Goal: Task Accomplishment & Management: Use online tool/utility

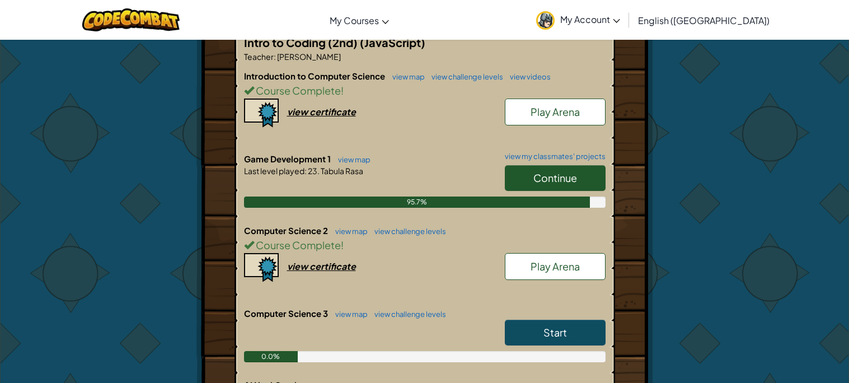
scroll to position [257, 0]
click at [589, 165] on link "Continue" at bounding box center [555, 178] width 101 height 26
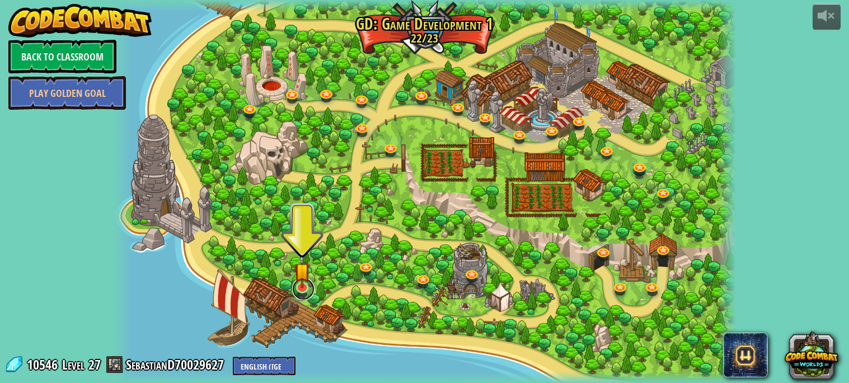
click at [307, 292] on link at bounding box center [303, 289] width 22 height 22
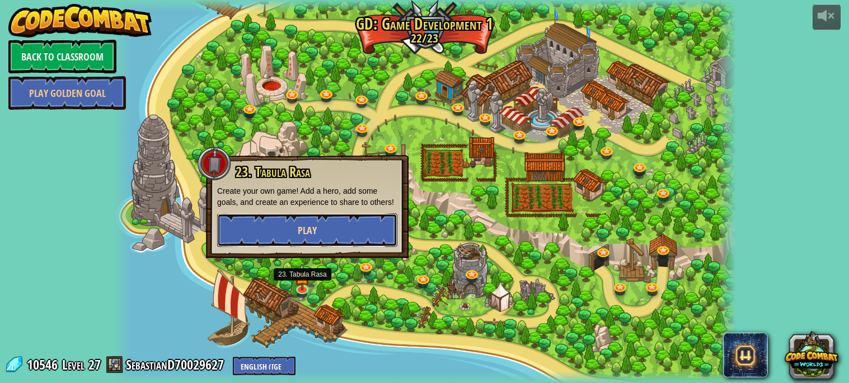
click at [276, 236] on button "Play" at bounding box center [307, 230] width 180 height 34
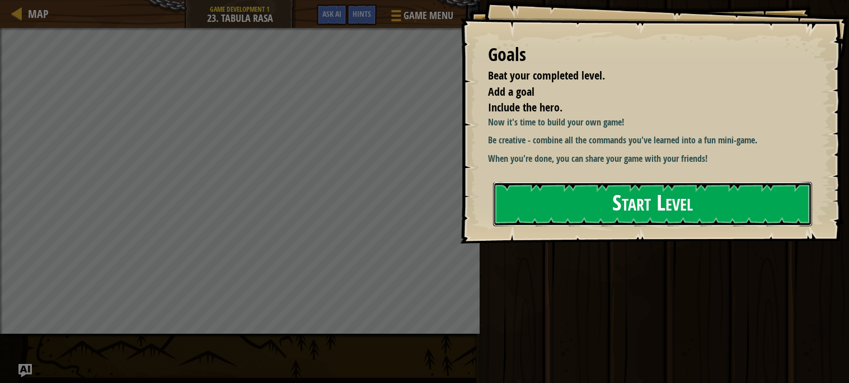
click at [718, 213] on button "Start Level" at bounding box center [652, 204] width 319 height 44
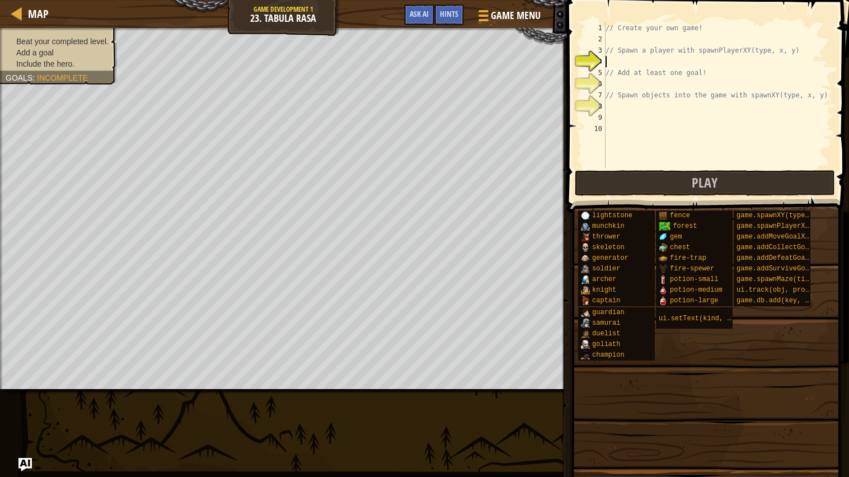
click at [59, 79] on span "Incomplete" at bounding box center [62, 77] width 51 height 9
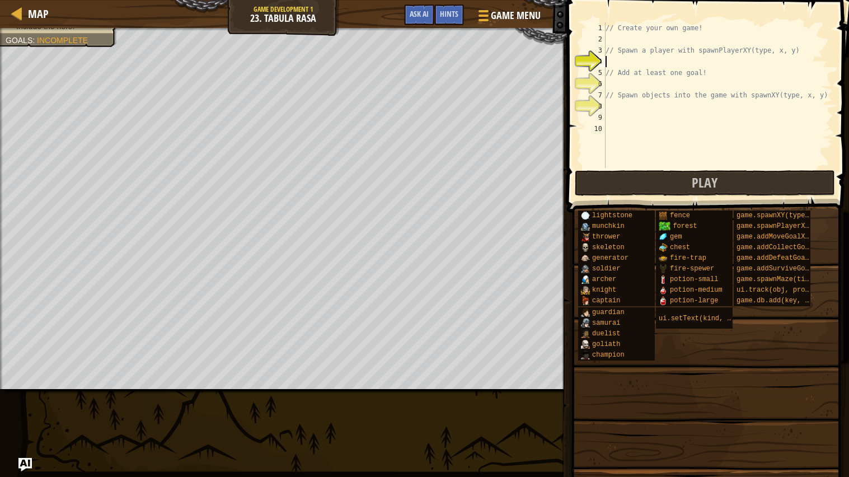
click at [649, 30] on div "// Create your own game! // Spawn a player with spawnPlayerXY(type, x, y) // Ad…" at bounding box center [717, 106] width 229 height 168
type textarea "// Create your own game!"
click at [718, 28] on div "// Create your own game! // Spawn a player with spawnPlayerXY(type, x, y) // Ad…" at bounding box center [717, 106] width 229 height 168
click at [606, 27] on div "// Create your own game! // Spawn a player with spawnPlayerXY(type, x, y) // Ad…" at bounding box center [717, 106] width 229 height 168
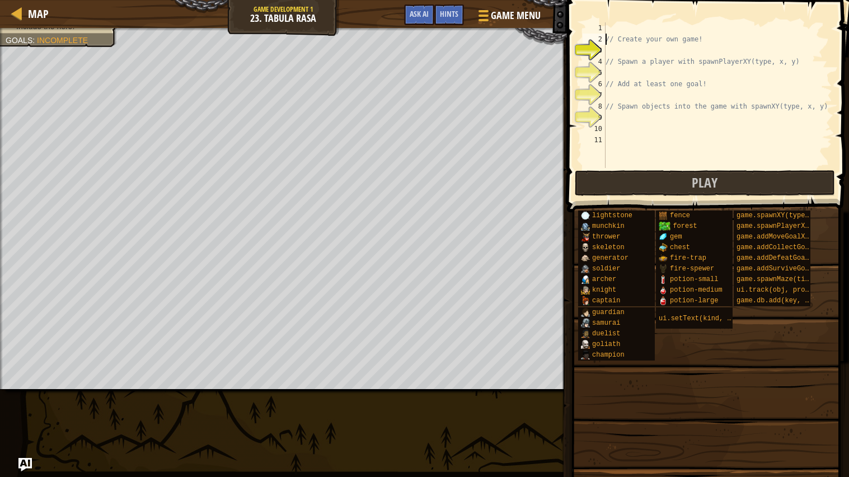
click at [638, 23] on div "// Create your own game! // Spawn a player with spawnPlayerXY(type, x, y) // Ad…" at bounding box center [717, 106] width 229 height 168
click at [412, 15] on span "Ask AI" at bounding box center [419, 13] width 19 height 11
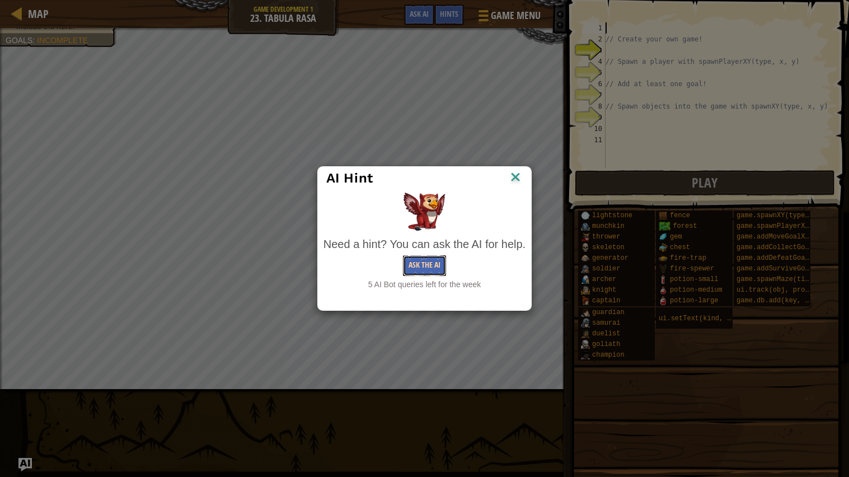
click at [434, 260] on button "Ask the AI" at bounding box center [424, 265] width 43 height 21
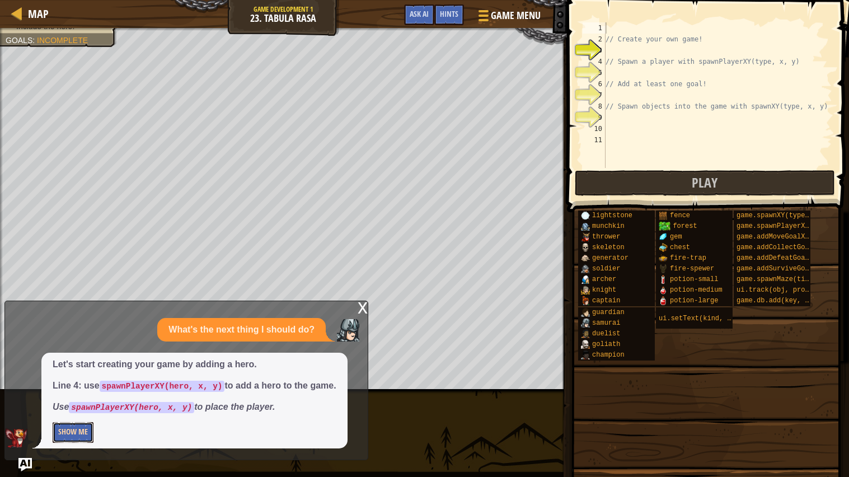
click at [79, 382] on button "Show Me" at bounding box center [73, 432] width 41 height 21
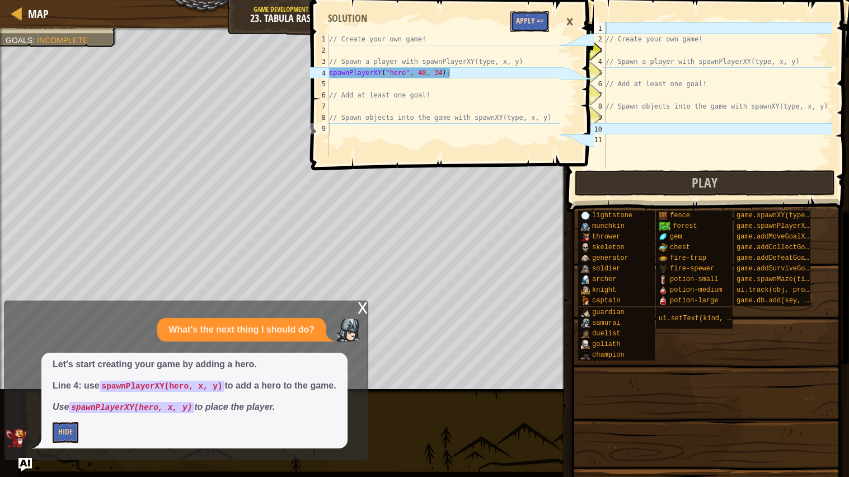
click at [540, 18] on button "Apply =>" at bounding box center [529, 21] width 39 height 21
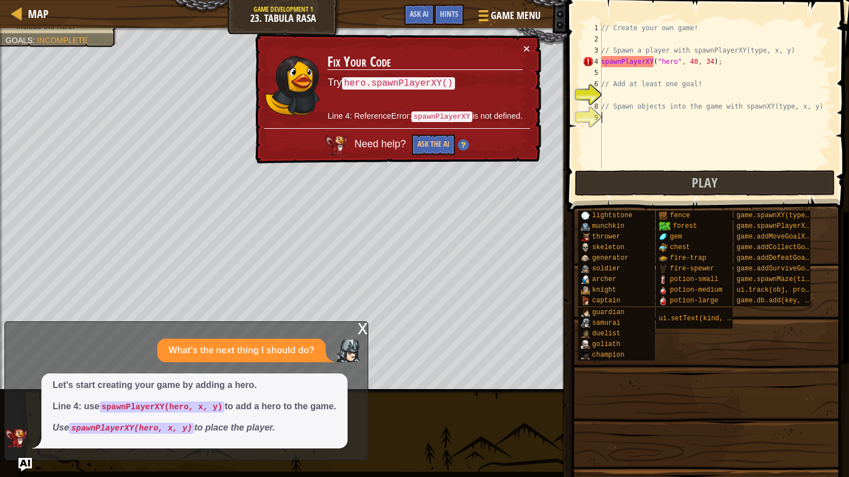
click at [521, 47] on td "Fix Your Code Try hero.spawnPlayerXY() Line 4: ReferenceError: spawnPlayerXY is…" at bounding box center [426, 85] width 198 height 89
drag, startPoint x: 738, startPoint y: 63, endPoint x: 521, endPoint y: 75, distance: 218.0
click at [521, 75] on div "Map Game Development 1 23. Tabula Rasa Game Menu Done Hints Ask AI 1 2 3 4 5 6 …" at bounding box center [424, 238] width 849 height 477
type textarea "spawnPlayerXY("hero", 40, 34);"
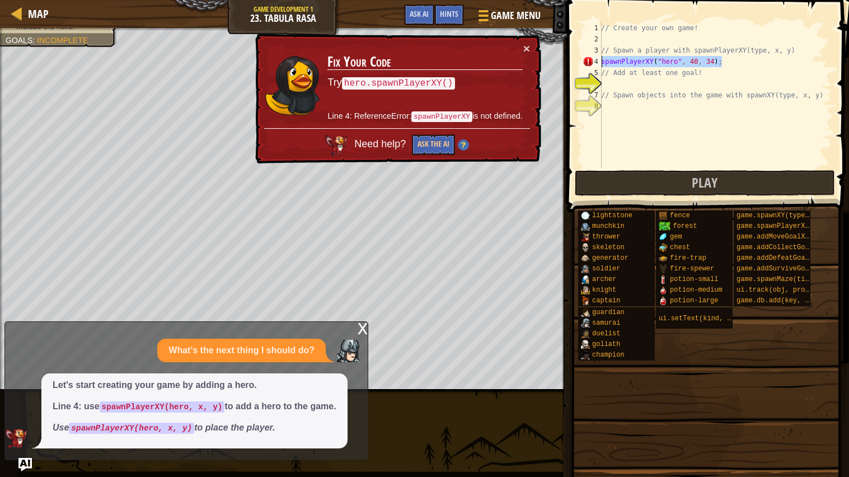
click at [558, 61] on div "Map Game Development 1 23. Tabula Rasa Game Menu Done Hints Ask AI 1 2 3 4 5 6 …" at bounding box center [424, 238] width 849 height 477
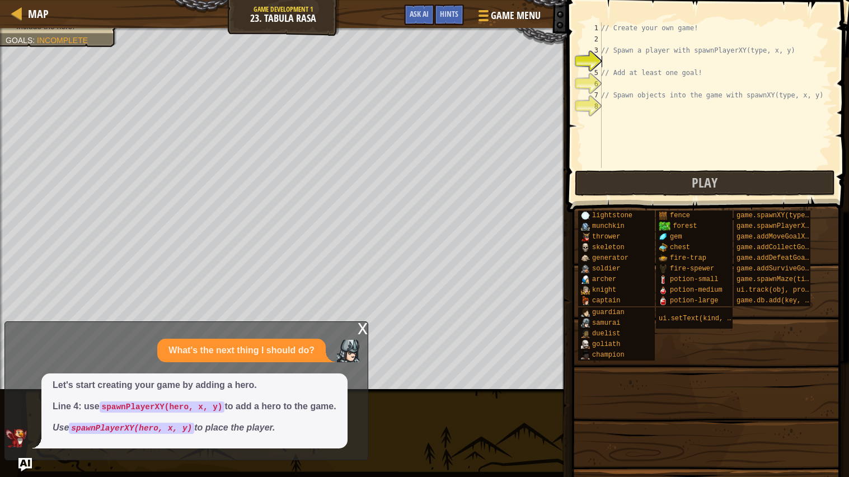
click at [362, 333] on div "x" at bounding box center [363, 327] width 10 height 11
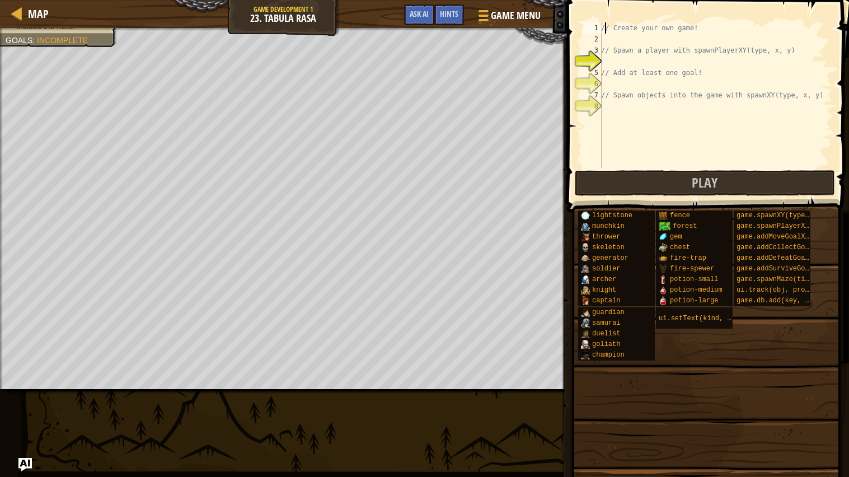
click at [603, 25] on div "// Create your own game! // Spawn a player with spawnPlayerXY(type, x, y) // Ad…" at bounding box center [715, 106] width 233 height 168
type textarea "// Create your own game!"
click at [603, 27] on div "// Create your own game! // Spawn a player with spawnPlayerXY(type, x, y) // Ad…" at bounding box center [715, 106] width 233 height 168
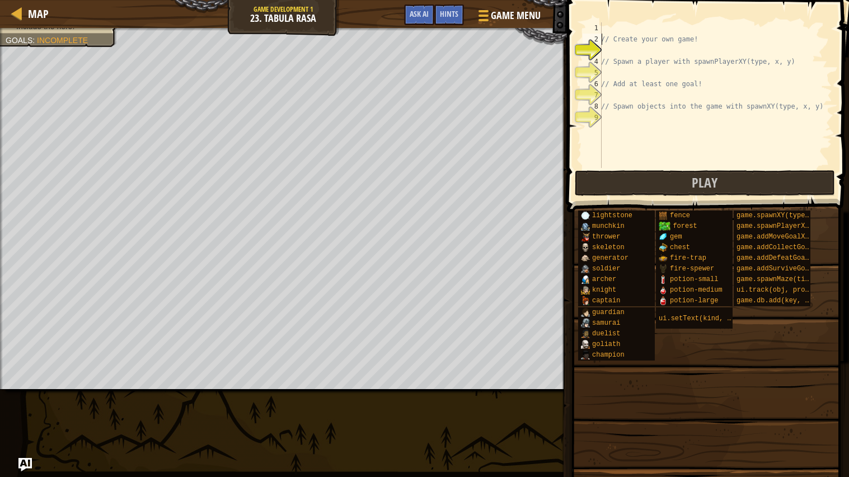
click at [617, 27] on div "// Create your own game! // Spawn a player with spawnPlayerXY(type, x, y) // Ad…" at bounding box center [715, 106] width 233 height 168
click at [608, 29] on div "// Create your own game! // Spawn a player with spawnPlayerXY(type, x, y) // Ad…" at bounding box center [715, 106] width 233 height 168
click at [705, 38] on div "// Create your own game! // Spawn a player with spawnPlayerXY(type, x, y) // Ad…" at bounding box center [715, 106] width 233 height 168
type textarea "// Create your own game!"
click at [703, 26] on div "// Create your own game! // Spawn a player with spawnPlayerXY(type, x, y) // Ad…" at bounding box center [715, 106] width 233 height 168
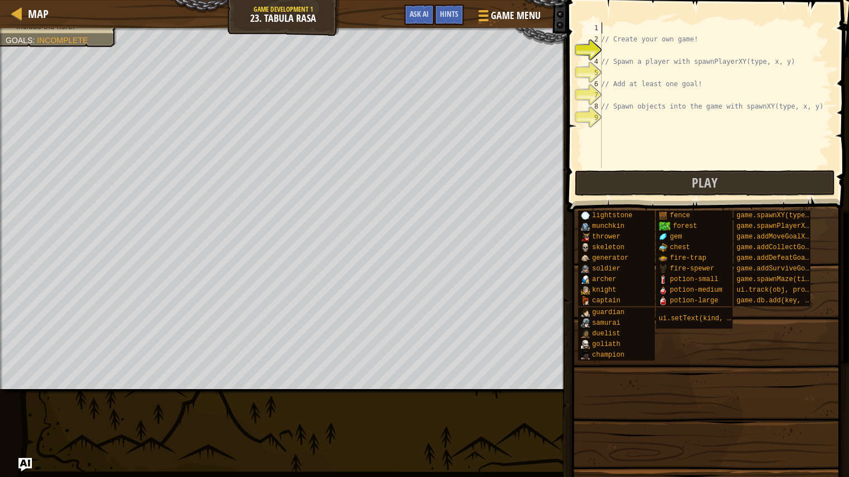
click at [606, 31] on div "// Create your own game! // Spawn a player with spawnPlayerXY(type, x, y) // Ad…" at bounding box center [715, 106] width 233 height 168
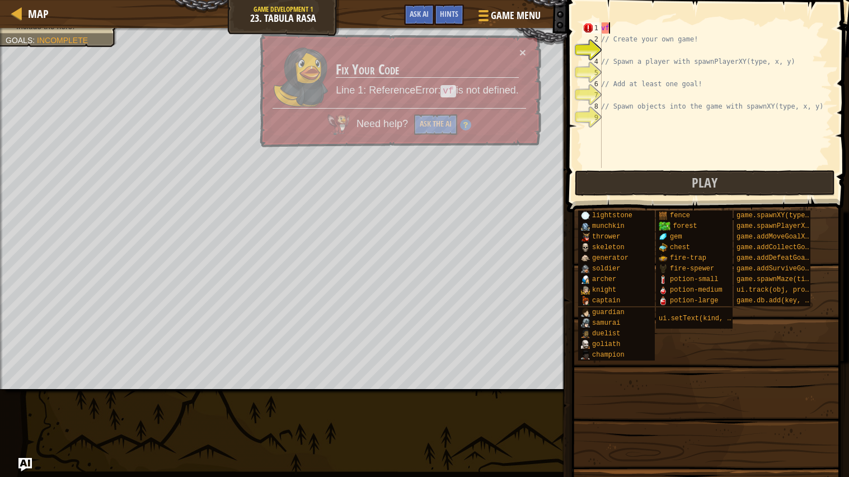
type textarea "v"
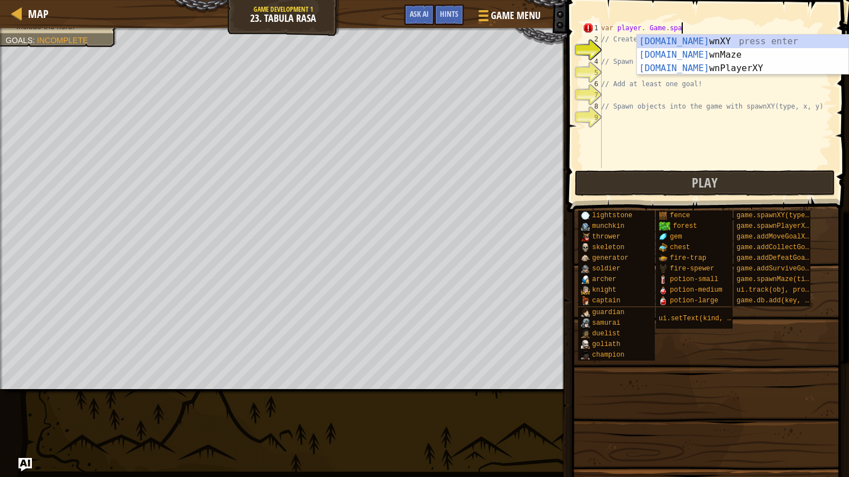
scroll to position [4, 6]
click at [688, 62] on div "[DOMAIN_NAME] wnXY press enter [DOMAIN_NAME] wnMaze press enter [DOMAIN_NAME] w…" at bounding box center [743, 68] width 212 height 67
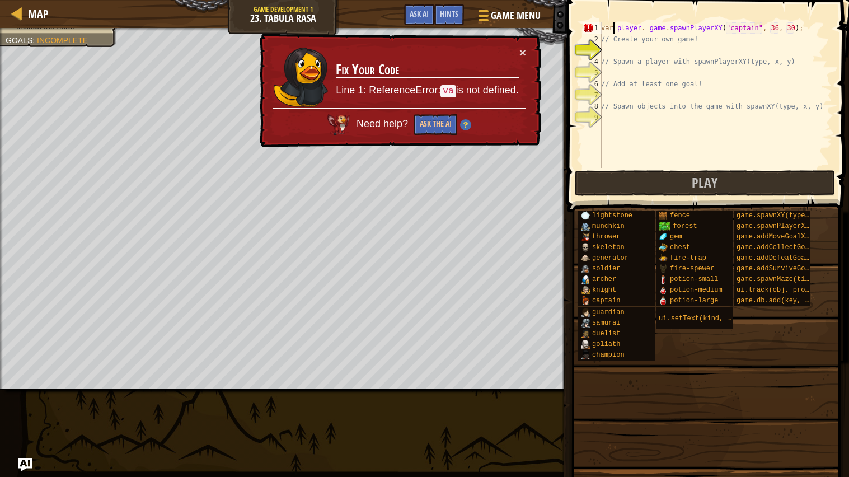
click at [615, 27] on div "var player . game . spawnPlayerXY ( "captain" , 36 , 30 ) ; // Create your own …" at bounding box center [715, 106] width 233 height 168
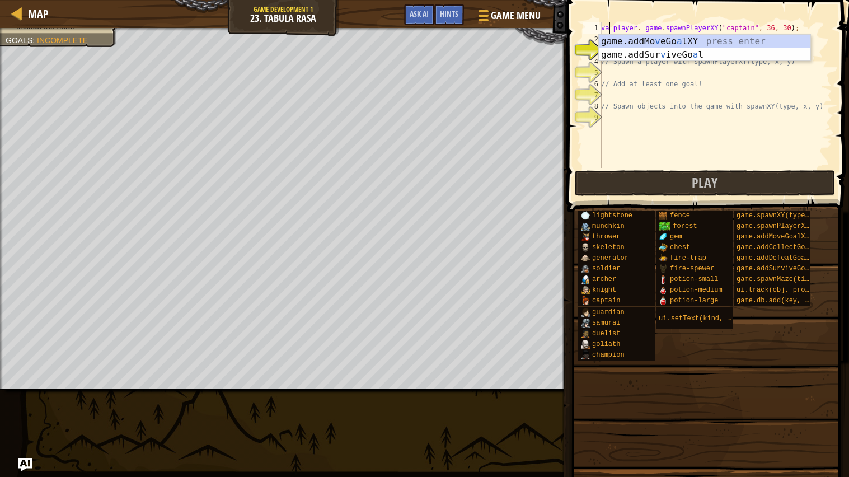
scroll to position [4, 1]
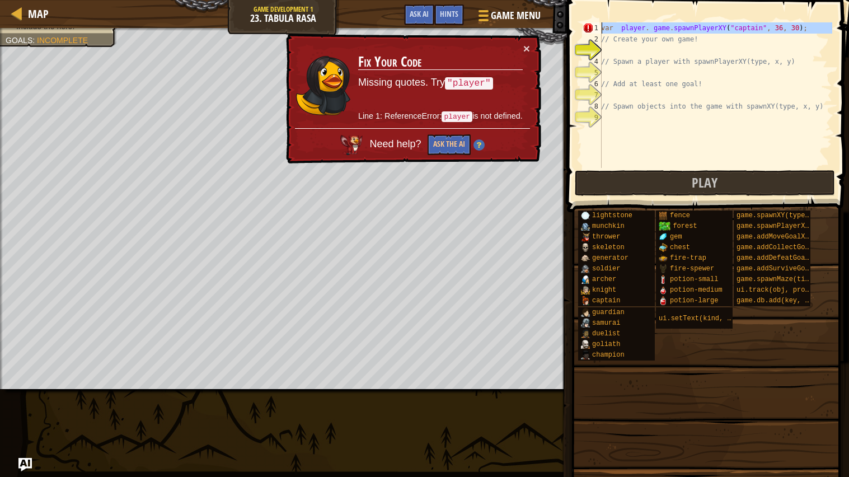
click at [588, 26] on div "1" at bounding box center [592, 27] width 19 height 11
click at [439, 149] on button "Ask the AI" at bounding box center [448, 145] width 44 height 21
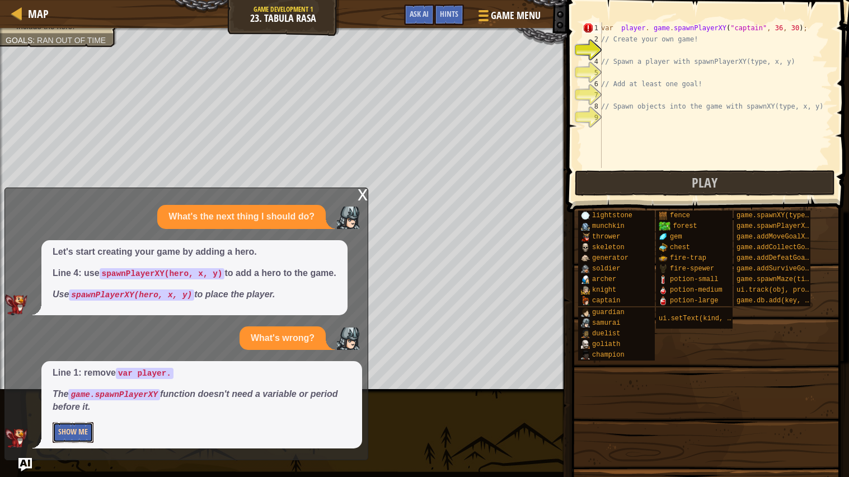
click at [86, 382] on button "Show Me" at bounding box center [73, 432] width 41 height 21
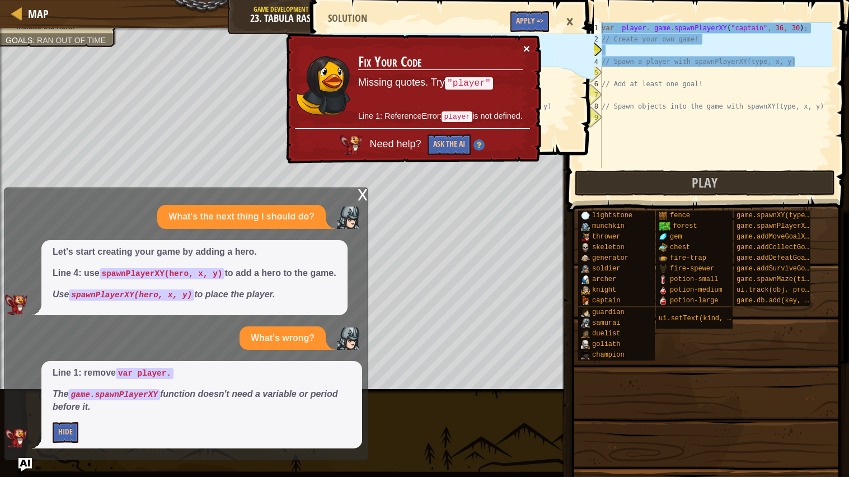
click at [528, 44] on button "×" at bounding box center [526, 49] width 7 height 12
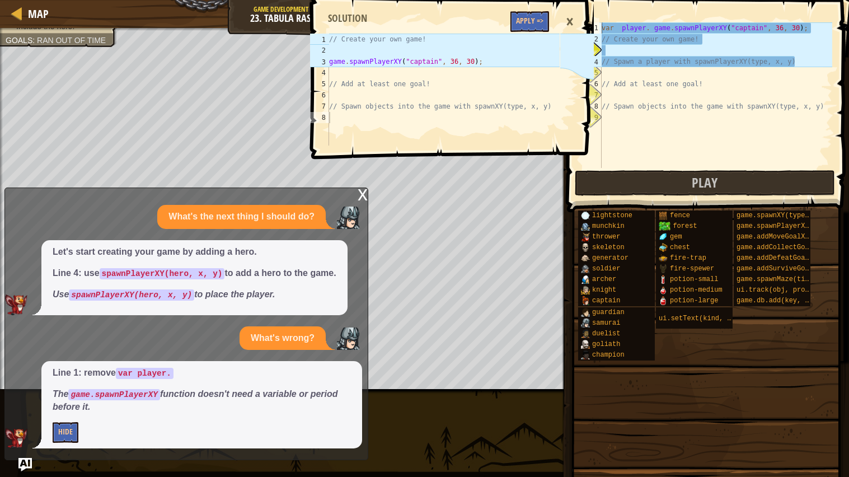
click at [567, 15] on div "×" at bounding box center [569, 22] width 19 height 26
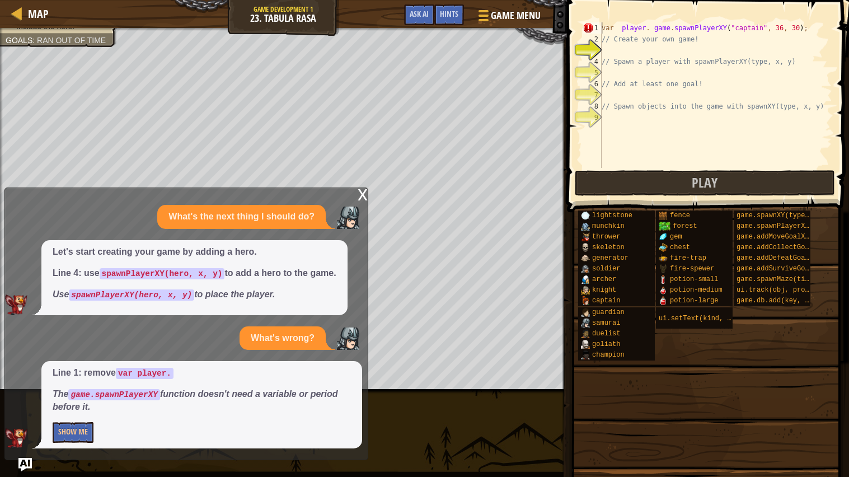
click at [650, 29] on div "var player . game . spawnPlayerXY ( "captain" , 36 , 30 ) ; // Create your own …" at bounding box center [715, 106] width 233 height 168
click at [640, 64] on div "var player = game . spawnPlayerXY ( "captain" , 36 , 30 ) ; // Create your own …" at bounding box center [715, 106] width 233 height 168
click at [730, 32] on div "var player = game . spawnPlayerXY ( "captain" , 36 , 30 ) ; // Create your own …" at bounding box center [715, 106] width 233 height 168
click at [762, 27] on div "var player = game . spawnPlayerXY ( "captain" , 36 , 30 ) ; // Create your own …" at bounding box center [715, 106] width 233 height 168
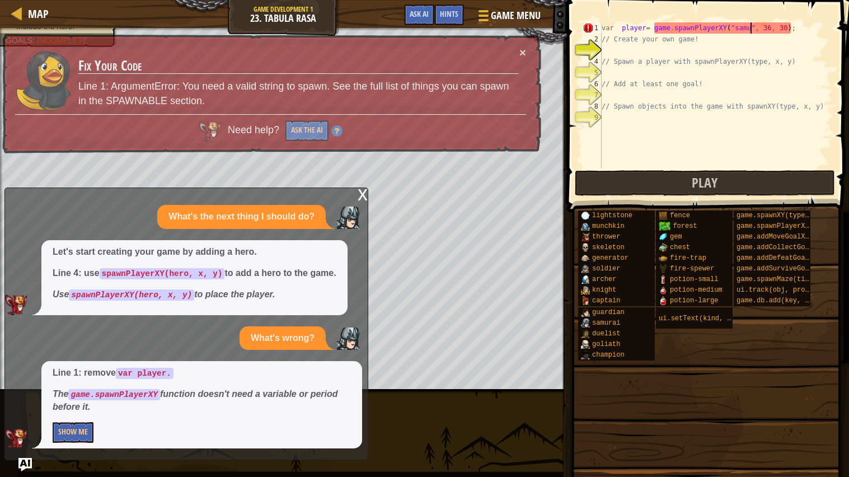
scroll to position [4, 13]
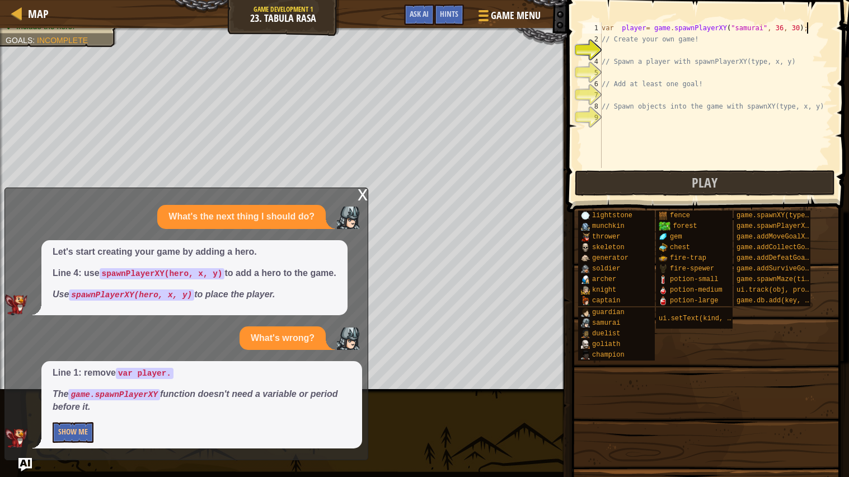
click at [810, 27] on div "var player = game . spawnPlayerXY ( "samurai" , 36 , 30 ) ; // Create your own …" at bounding box center [715, 106] width 233 height 168
click at [785, 27] on div "var player = game . spawnPlayerXY ( "samurai" , 36 , 30 ) ; // Create your own …" at bounding box center [715, 106] width 233 height 168
click at [800, 28] on div "var player = game . spawnPlayerXY ( "samurai" , 72 , 30 ) ; // Create your own …" at bounding box center [715, 106] width 233 height 168
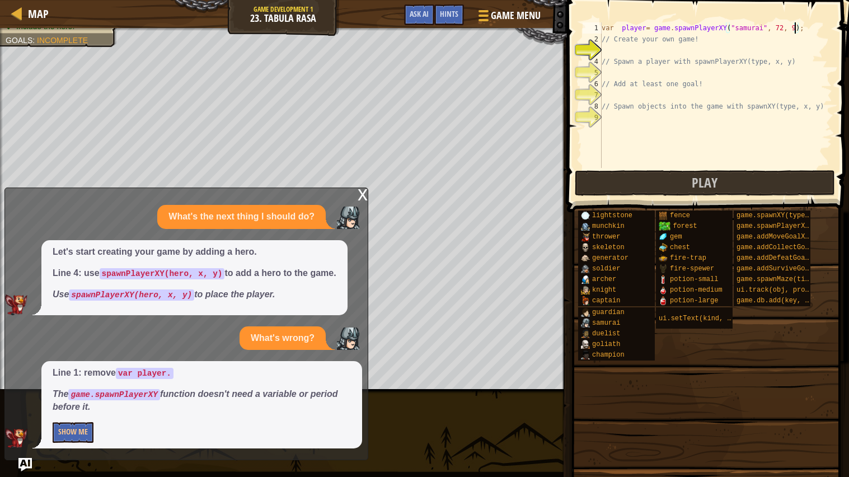
click at [818, 34] on div "var player = game . spawnPlayerXY ( "samurai" , 72 , 9 ) ; // Create your own g…" at bounding box center [715, 106] width 233 height 168
click at [815, 25] on div "var player = game . spawnPlayerXY ( "samurai" , 72 , 9 ) ; // Create your own g…" at bounding box center [715, 106] width 233 height 168
type textarea "var player= game.spawnPlayerXY("samurai", 72, 9);"
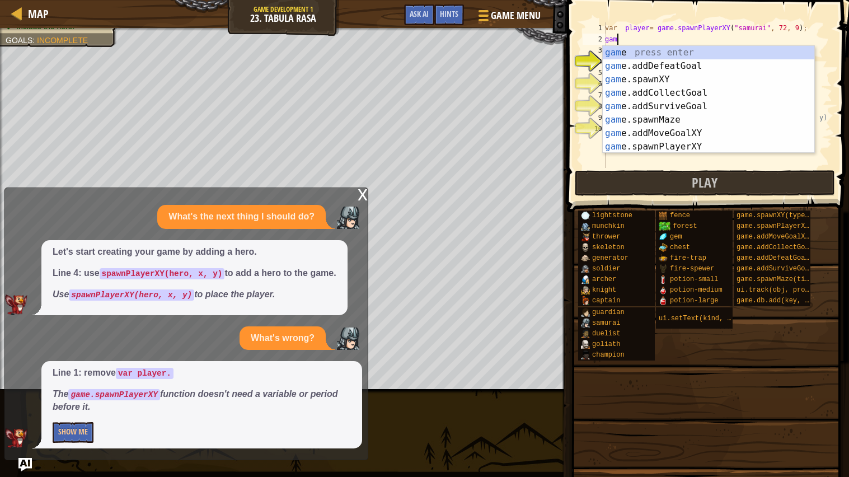
scroll to position [4, 1]
click at [659, 103] on div "game press enter game .addDefeatGoal press enter game .addCollectGoal press ent…" at bounding box center [709, 113] width 212 height 134
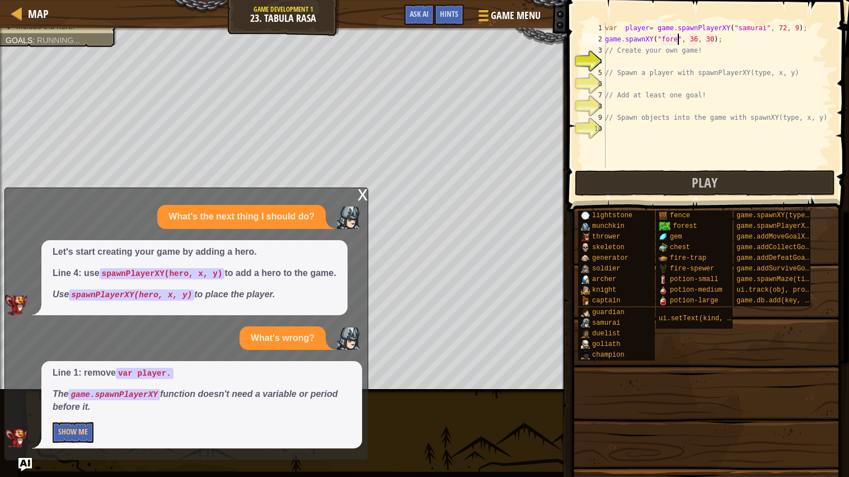
scroll to position [4, 7]
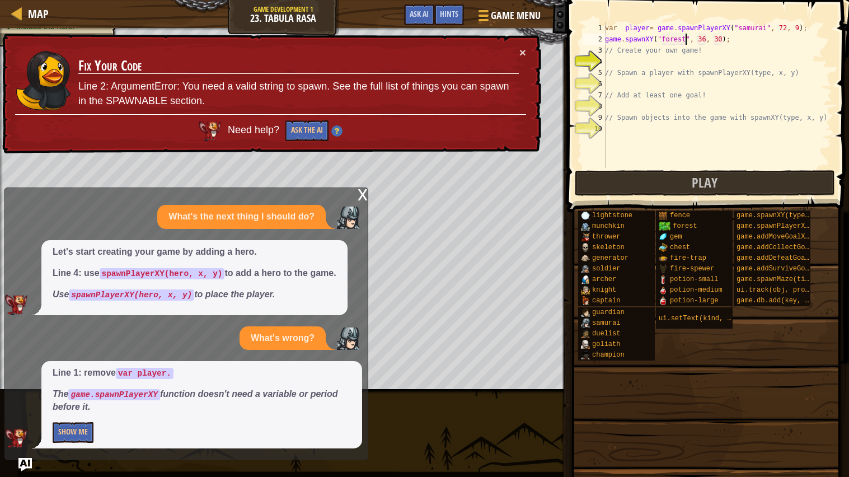
click at [707, 35] on div "var player = game . spawnPlayerXY ( "samurai" , 72 , 9 ) ; game . spawnXY ( "fo…" at bounding box center [717, 106] width 229 height 168
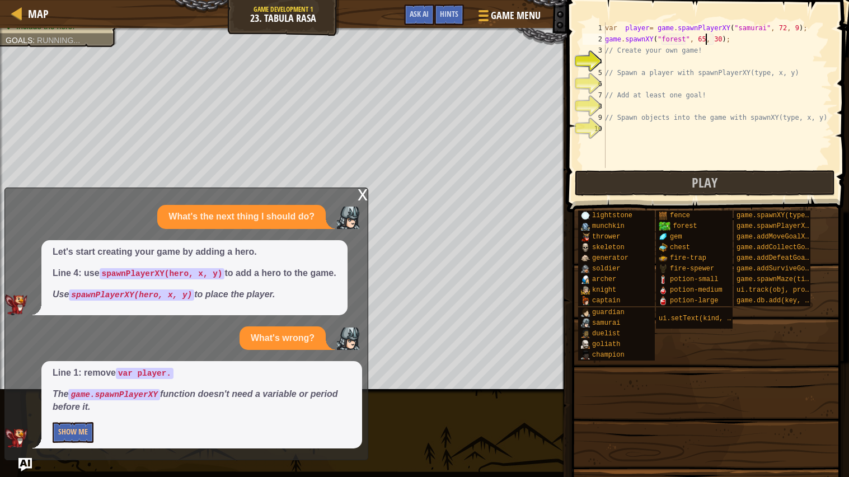
scroll to position [4, 8]
click at [720, 38] on div "var player = game . spawnPlayerXY ( "samurai" , 72 , 9 ) ; game . spawnXY ( "fo…" at bounding box center [717, 106] width 229 height 168
type textarea "game.spawnXY("forest", 65, 11);"
click at [662, 141] on div "var player = game . spawnPlayerXY ( "samurai" , 72 , 9 ) ; game . spawnXY ( "fo…" at bounding box center [717, 106] width 229 height 168
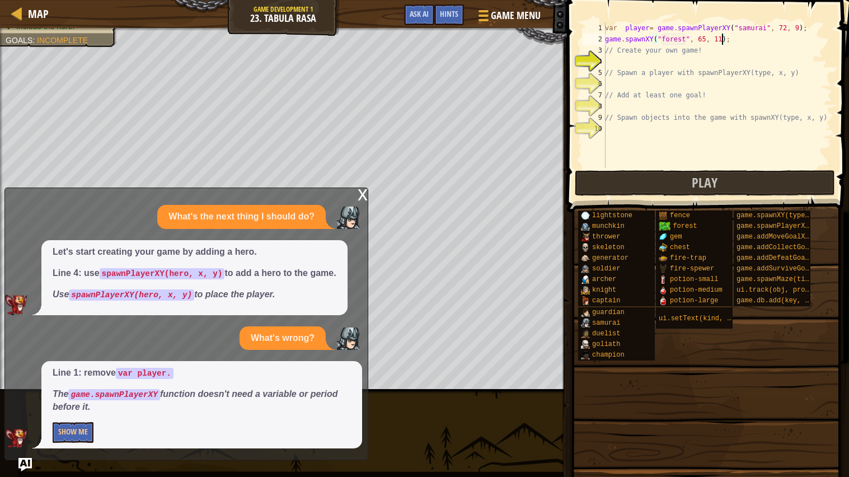
scroll to position [4, 0]
drag, startPoint x: 733, startPoint y: 40, endPoint x: 590, endPoint y: 40, distance: 142.7
click at [590, 40] on div "1 2 3 4 5 6 7 8 9 10 var player = game . spawnPlayerXY ( "samurai" , 72 , 9 ) ;…" at bounding box center [706, 95] width 252 height 146
type textarea "game.spawnXY("forest", 65, 11);"
click at [762, 39] on div "var player = game . spawnPlayerXY ( "samurai" , 72 , 9 ) ; game . spawnXY ( "fo…" at bounding box center [717, 95] width 229 height 146
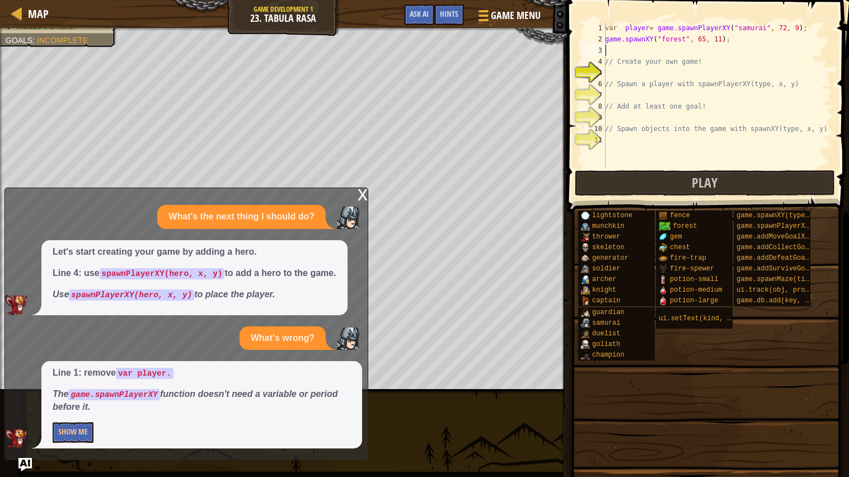
paste textarea "game.spawnXY("forest", 65, 11);"
click at [706, 48] on div "var player = game . spawnPlayerXY ( "samurai" , 72 , 9 ) ; game . spawnXY ( "fo…" at bounding box center [717, 106] width 229 height 168
click at [726, 50] on div "var player = game . spawnPlayerXY ( "samurai" , 72 , 9 ) ; game . spawnXY ( "fo…" at bounding box center [717, 106] width 229 height 168
type textarea "game.spawnXY("forest", 57, 6);"
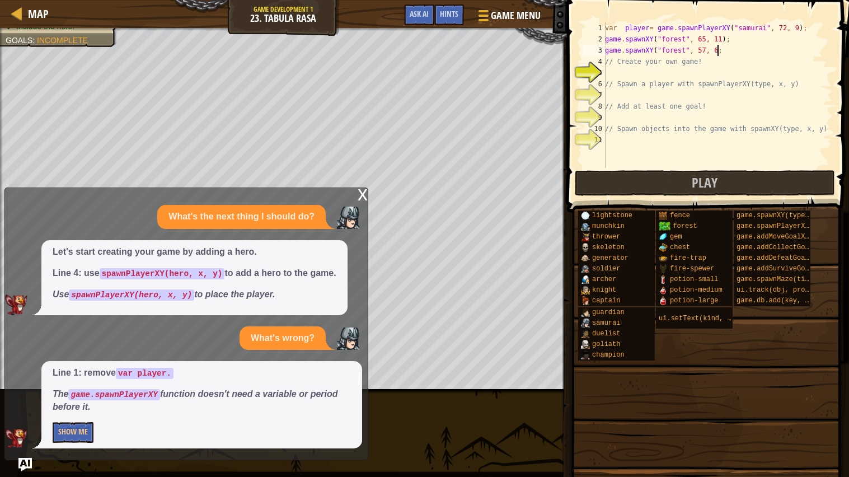
scroll to position [4, 9]
click at [746, 53] on div "var player = game . spawnPlayerXY ( "samurai" , 72 , 9 ) ; game . spawnXY ( "fo…" at bounding box center [717, 106] width 229 height 168
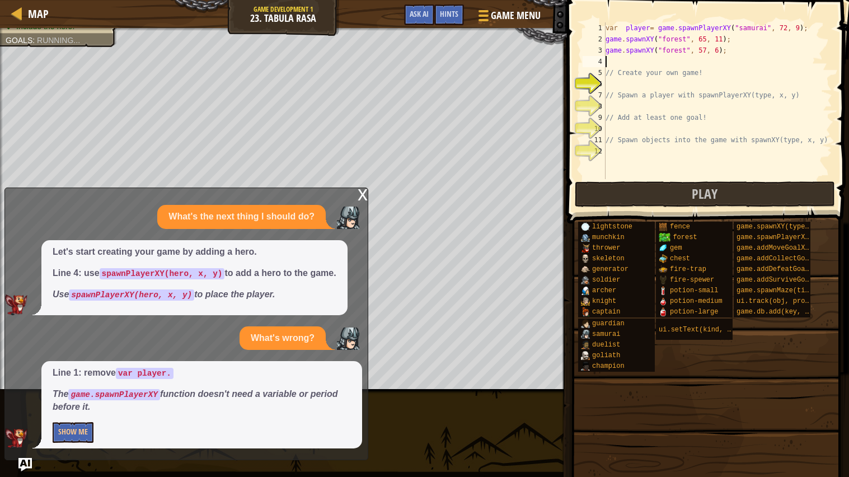
scroll to position [4, 0]
paste textarea "game.spawnXY("forest", 65, 11);"
click at [715, 60] on div "var player = game . spawnPlayerXY ( "samurai" , 72 , 9 ) ; game . spawnXY ( "fo…" at bounding box center [717, 111] width 229 height 179
click at [718, 60] on div "var player = game . spawnPlayerXY ( "samurai" , 72 , 9 ) ; game . spawnXY ( "fo…" at bounding box center [717, 111] width 229 height 179
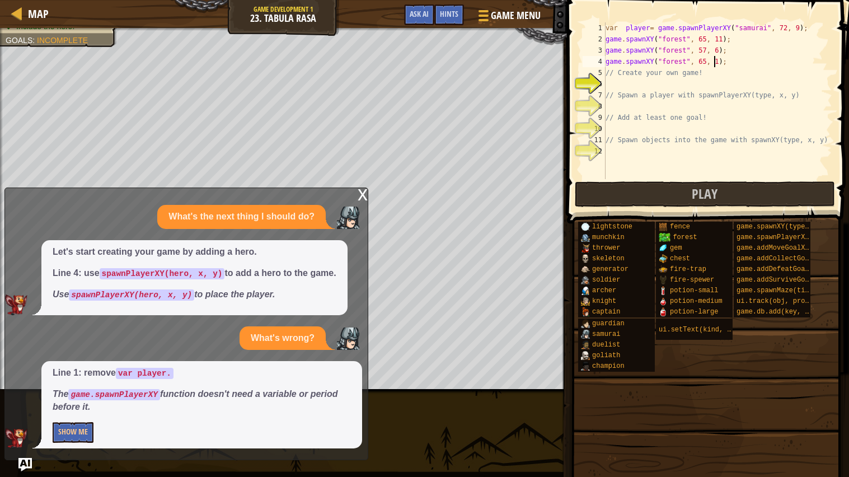
click at [716, 62] on div "var player = game . spawnPlayerXY ( "samurai" , 72 , 9 ) ; game . spawnXY ( "fo…" at bounding box center [717, 111] width 229 height 179
click at [721, 61] on div "var player = game . spawnPlayerXY ( "samurai" , 72 , 9 ) ; game . spawnXY ( "fo…" at bounding box center [717, 111] width 229 height 179
click at [743, 55] on div "var player = game . spawnPlayerXY ( "samurai" , 72 , 9 ) ; game . spawnXY ( "fo…" at bounding box center [717, 111] width 229 height 179
click at [741, 68] on div "var player = game . spawnPlayerXY ( "samurai" , 72 , 9 ) ; game . spawnXY ( "fo…" at bounding box center [717, 111] width 229 height 179
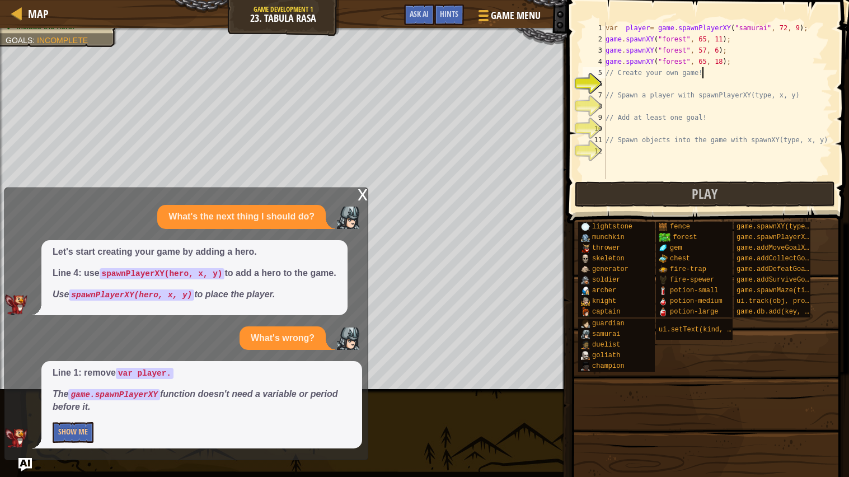
scroll to position [4, 7]
click at [743, 53] on div "var player = game . spawnPlayerXY ( "samurai" , 72 , 9 ) ; game . spawnXY ( "fo…" at bounding box center [717, 111] width 229 height 179
click at [742, 65] on div "var player = game . spawnPlayerXY ( "samurai" , 72 , 9 ) ; game . spawnXY ( "fo…" at bounding box center [717, 111] width 229 height 179
type textarea "game.spawnXY("forest", 65, 18);"
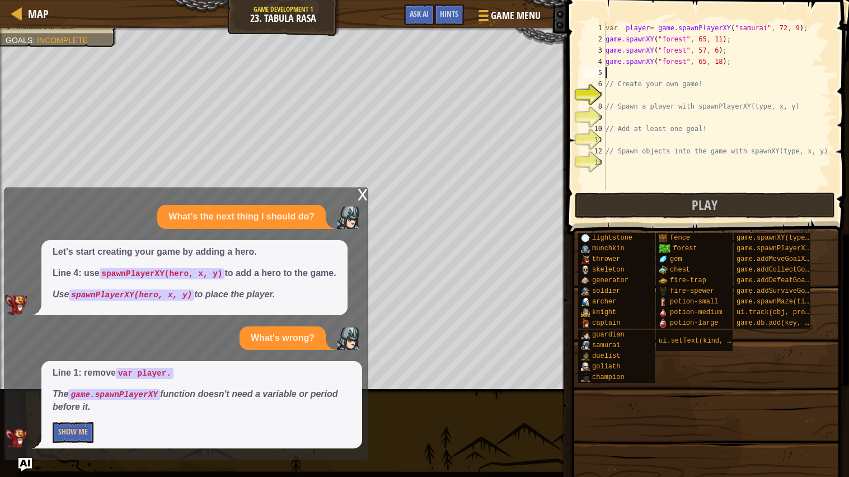
scroll to position [4, 0]
paste textarea "game.spawnXY("forest", 65, 11);"
click at [718, 71] on div "var player = game . spawnPlayerXY ( "samurai" , 72 , 9 ) ; game . spawnXY ( "fo…" at bounding box center [717, 117] width 229 height 190
click at [723, 71] on div "var player = game . spawnPlayerXY ( "samurai" , 72 , 9 ) ; game . spawnXY ( "fo…" at bounding box center [717, 117] width 229 height 190
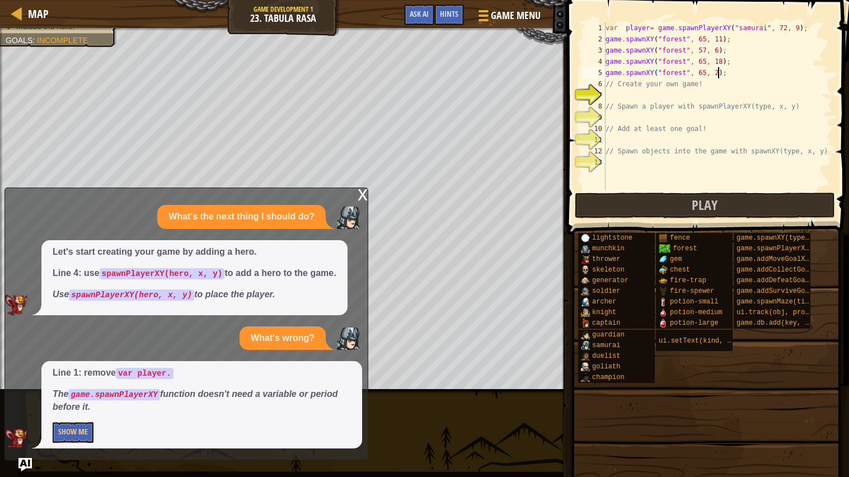
type textarea "game.spawnXY("forest", 65, 26);"
click at [739, 74] on div "var player = game . spawnPlayerXY ( "samurai" , 72 , 9 ) ; game . spawnXY ( "fo…" at bounding box center [717, 117] width 229 height 190
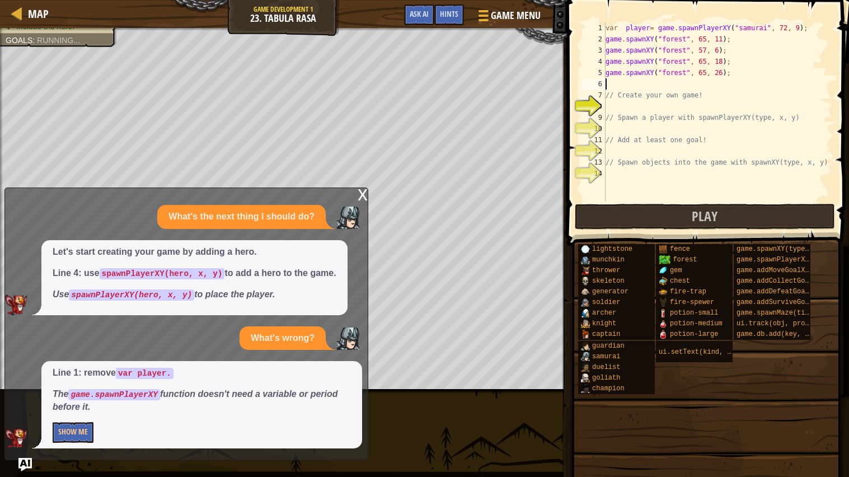
scroll to position [4, 0]
paste textarea "game.spawnXY("forest", 65, 11);"
click at [720, 82] on div "var player = game . spawnPlayerXY ( "samurai" , 72 , 9 ) ; game . spawnXY ( "fo…" at bounding box center [717, 122] width 229 height 201
click at [724, 82] on div "var player = game . spawnPlayerXY ( "samurai" , 72 , 9 ) ; game . spawnXY ( "fo…" at bounding box center [717, 122] width 229 height 201
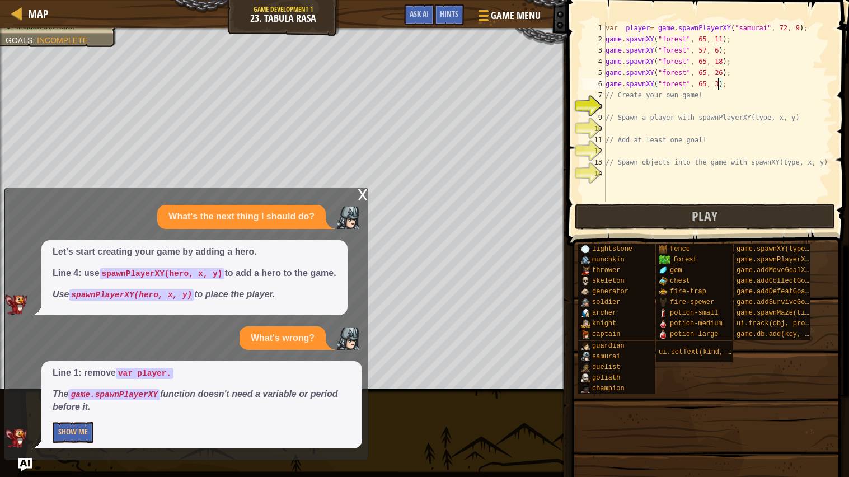
type textarea "game.spawnXY("forest", 65, 34);"
click at [742, 81] on div "var player = game . spawnPlayerXY ( "samurai" , 72 , 9 ) ; game . spawnXY ( "fo…" at bounding box center [717, 122] width 229 height 201
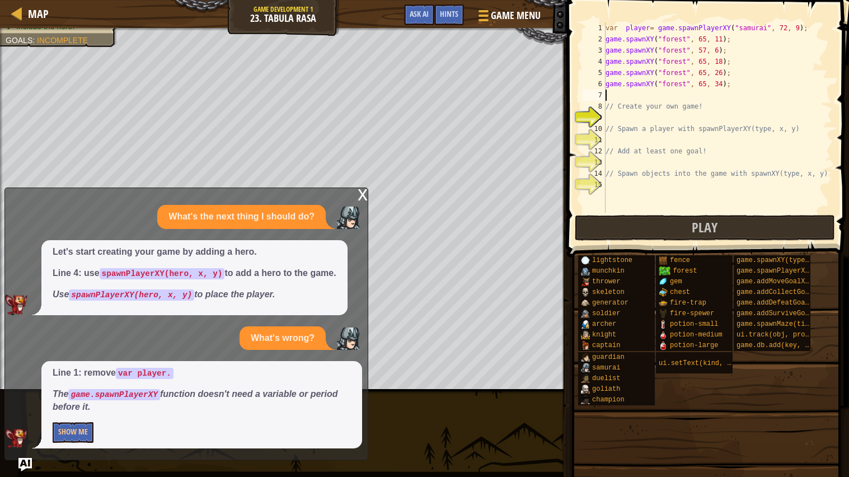
paste textarea "game.spawnXY("forest", 65, 11);"
click at [718, 95] on div "var player = game . spawnPlayerXY ( "samurai" , 72 , 9 ) ; game . spawnXY ( "fo…" at bounding box center [717, 128] width 229 height 213
click at [704, 93] on div "var player = game . spawnPlayerXY ( "samurai" , 72 , 9 ) ; game . spawnXY ( "fo…" at bounding box center [717, 128] width 229 height 213
type textarea "game.spawnXY("forest", 75, 51);"
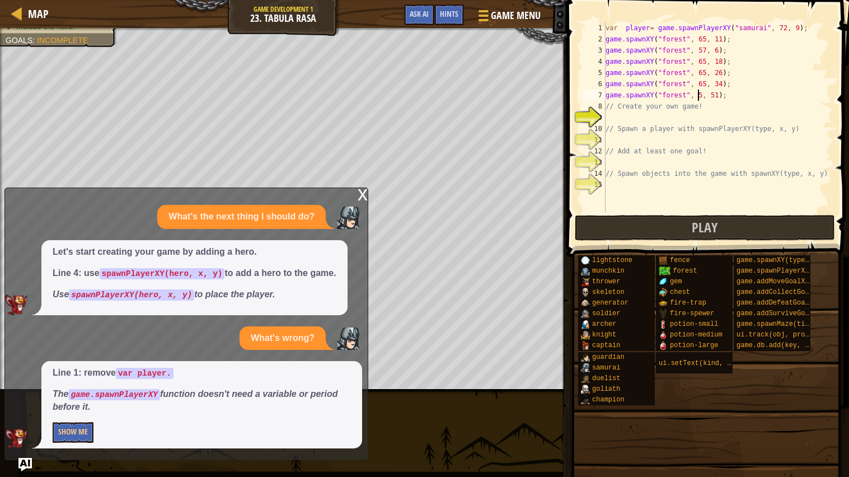
scroll to position [4, 7]
click at [736, 93] on div "var player = game . spawnPlayerXY ( "samurai" , 72 , 9 ) ; game . spawnXY ( "fo…" at bounding box center [717, 128] width 229 height 213
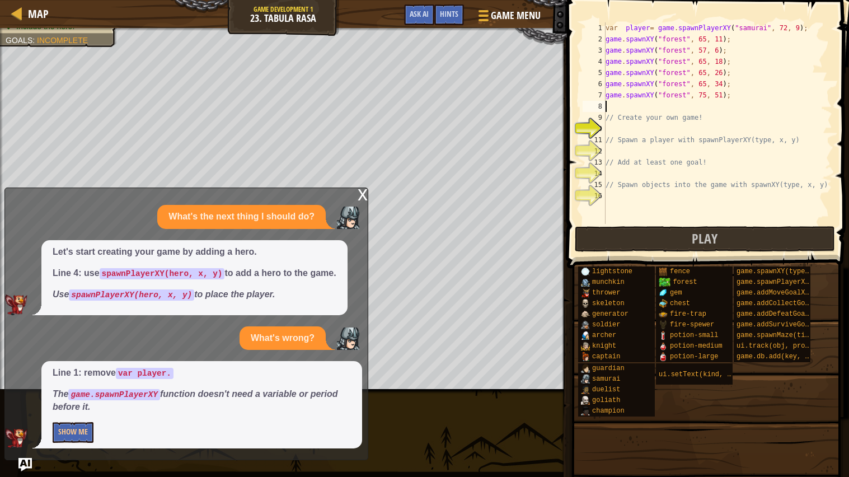
paste textarea "game.spawnXY("forest", 65, 11);"
click at [706, 104] on div "var player = game . spawnPlayerXY ( "samurai" , 72 , 9 ) ; game . spawnXY ( "fo…" at bounding box center [717, 134] width 229 height 224
click at [718, 102] on div "var player = game . spawnPlayerXY ( "samurai" , 72 , 9 ) ; game . spawnXY ( "fo…" at bounding box center [717, 134] width 229 height 224
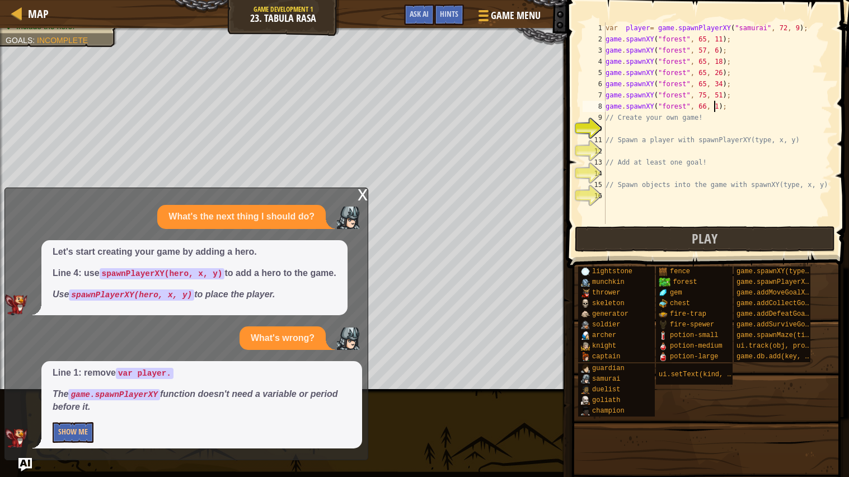
type textarea "game.spawnXY("forest", 66, 51);"
click at [739, 106] on div "var player = game . spawnPlayerXY ( "samurai" , 72 , 9 ) ; game . spawnXY ( "fo…" at bounding box center [717, 134] width 229 height 224
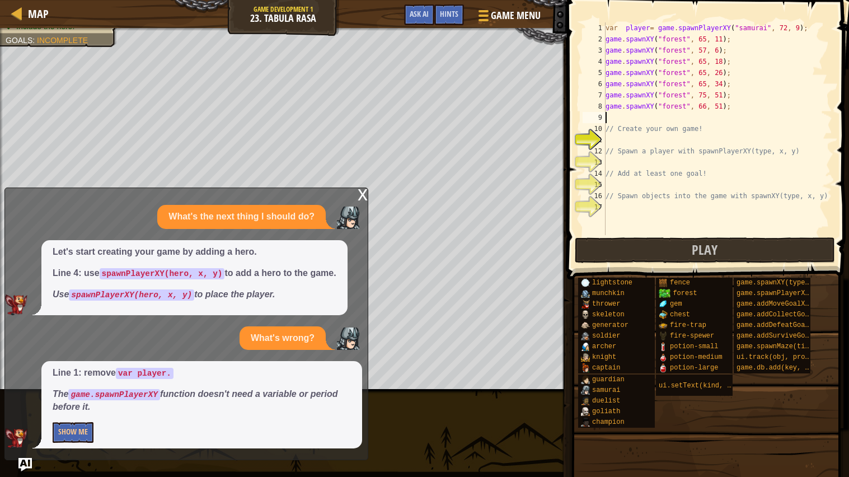
paste textarea "game.spawnXY("forest", 65, 11);"
type textarea "game.spawnXY("forest", 65, 11);"
click at [360, 196] on div "x" at bounding box center [363, 193] width 10 height 11
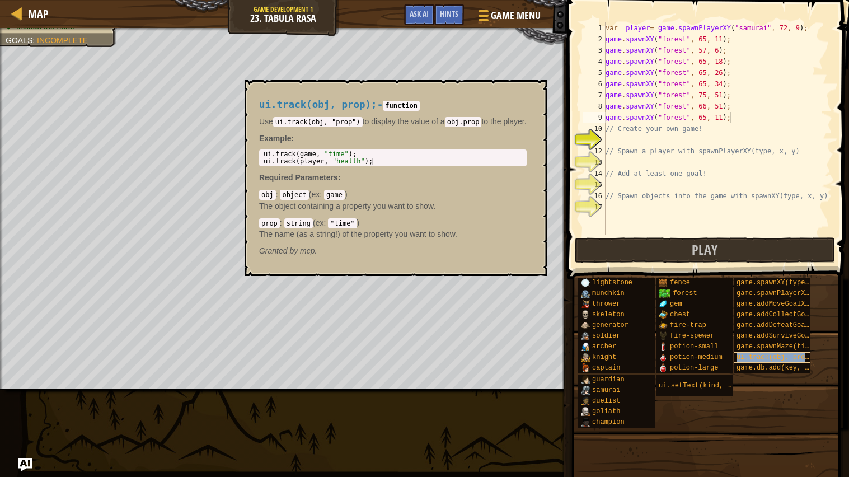
click at [744, 358] on span "ui.track(obj, prop)" at bounding box center [775, 357] width 77 height 8
click at [744, 357] on span "ui.track(obj, prop)" at bounding box center [775, 357] width 77 height 8
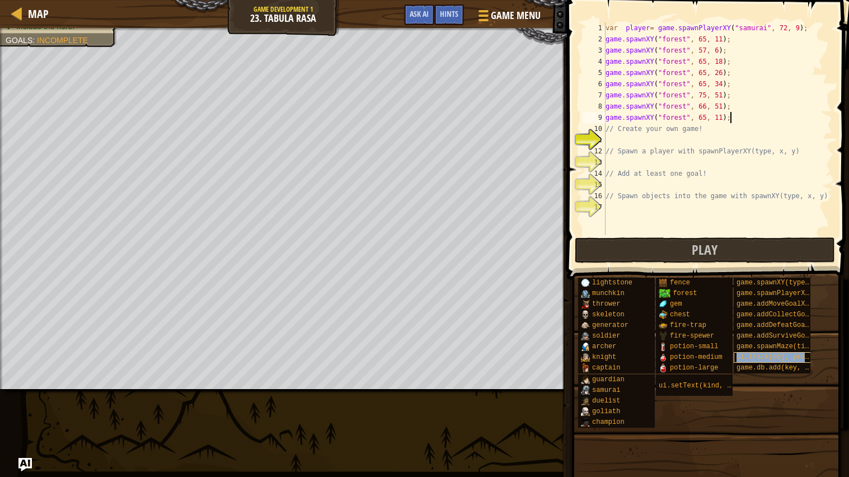
click at [744, 357] on span "ui.track(obj, prop)" at bounding box center [775, 357] width 77 height 8
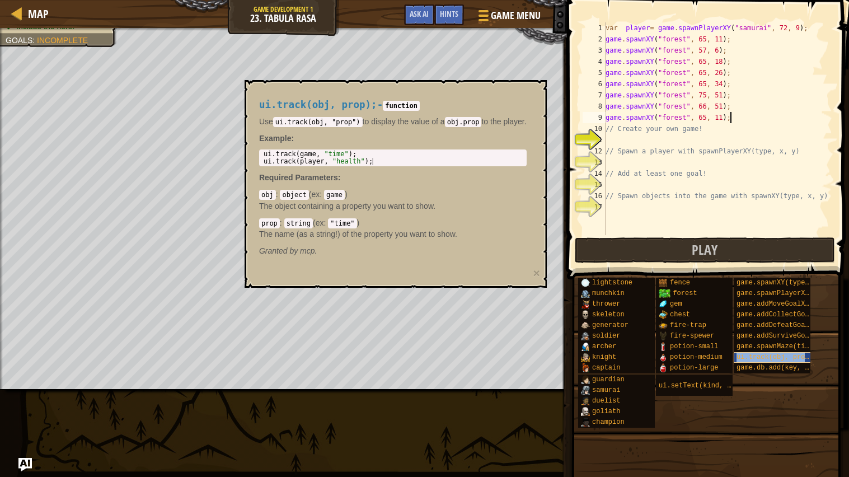
click at [776, 356] on span "ui.track(obj, prop)" at bounding box center [775, 357] width 77 height 8
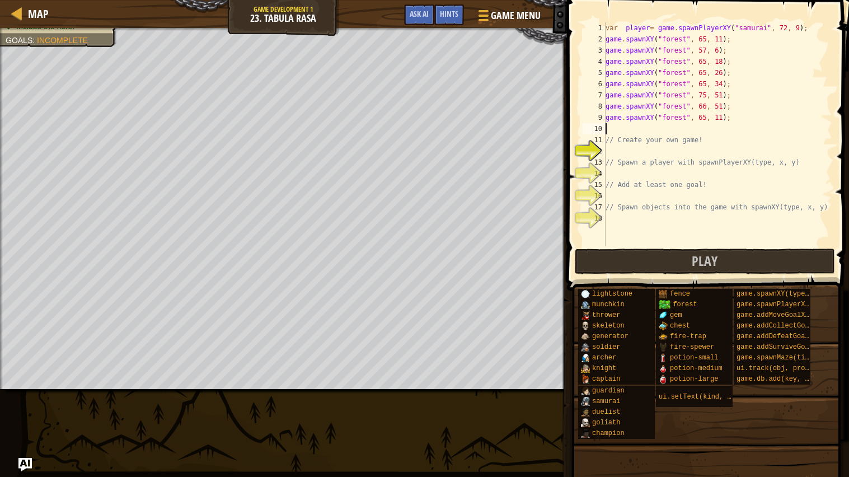
paste textarea "game.spawnXY("forest", 65, 11);"
click at [703, 129] on div "var player = game . spawnPlayerXY ( "samurai" , 72 , 9 ) ; game . spawnXY ( "fo…" at bounding box center [717, 145] width 229 height 246
click at [717, 129] on div "var player = game . spawnPlayerXY ( "samurai" , 72 , 9 ) ; game . spawnXY ( "fo…" at bounding box center [717, 145] width 229 height 246
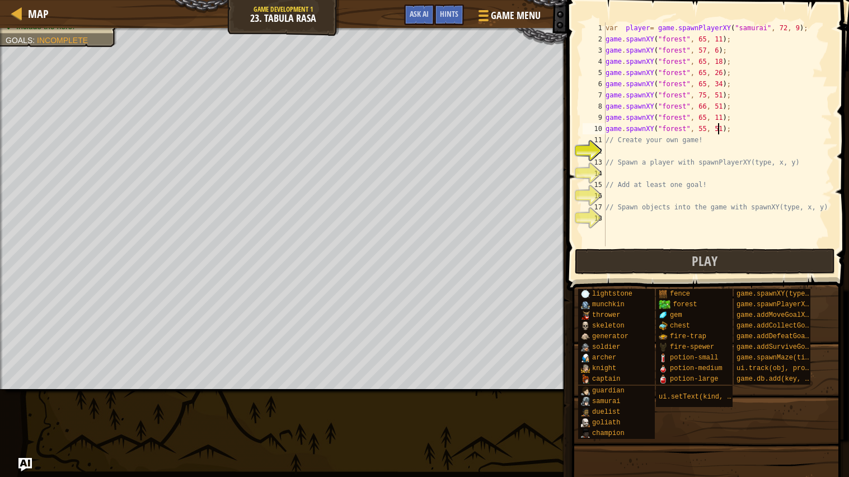
click at [724, 129] on div "var player = game . spawnPlayerXY ( "samurai" , 72 , 9 ) ; game . spawnXY ( "fo…" at bounding box center [717, 145] width 229 height 246
click at [706, 128] on div "var player = game . spawnPlayerXY ( "samurai" , 72 , 9 ) ; game . spawnXY ( "fo…" at bounding box center [717, 145] width 229 height 246
click at [763, 135] on div "var player = game . spawnPlayerXY ( "samurai" , 72 , 9 ) ; game . spawnXY ( "fo…" at bounding box center [717, 145] width 229 height 246
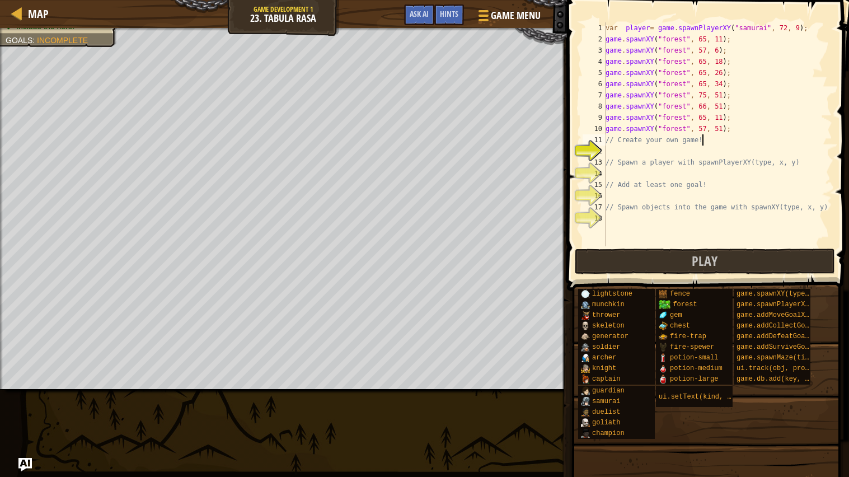
scroll to position [4, 7]
click at [763, 130] on div "var player = game . spawnPlayerXY ( "samurai" , 72 , 9 ) ; game . spawnXY ( "fo…" at bounding box center [717, 145] width 229 height 246
type textarea "game.spawnXY("forest", 57, 51);"
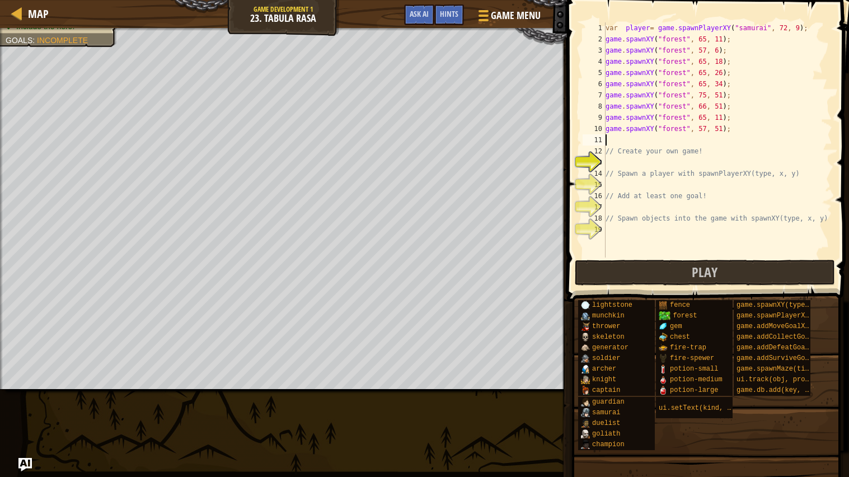
scroll to position [4, 0]
paste textarea "game.spawnXY("forest", 65, 11);"
type textarea "game.spawnXY("forest", 43, 51);"
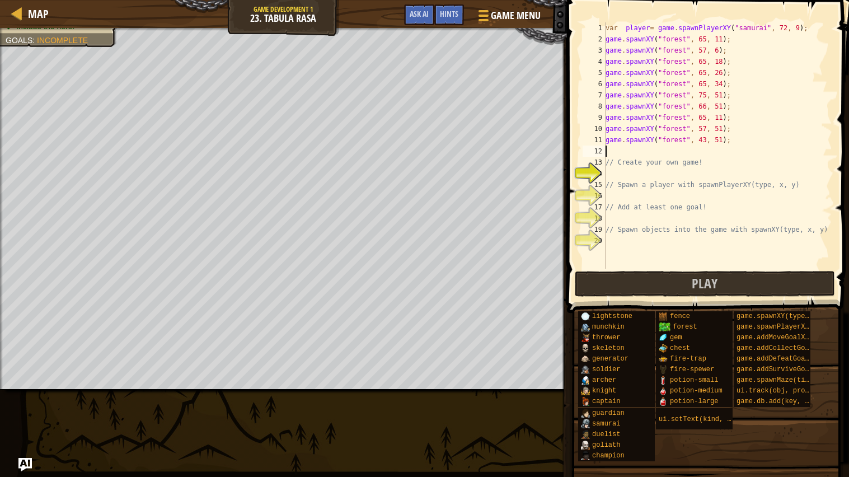
paste textarea "game.spawnXY("forest", 65, 11);"
click at [723, 152] on div "var player = game . spawnPlayerXY ( "samurai" , 72 , 9 ) ; game . spawnXY ( "fo…" at bounding box center [717, 156] width 229 height 269
type textarea "game.spawnXY("forest", 43, 59);"
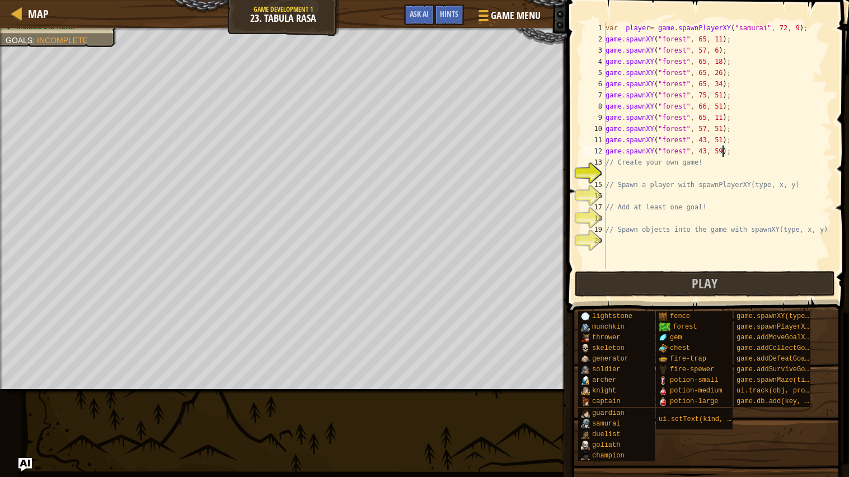
click at [750, 152] on div "var player = game . spawnPlayerXY ( "samurai" , 72 , 9 ) ; game . spawnXY ( "fo…" at bounding box center [717, 156] width 229 height 269
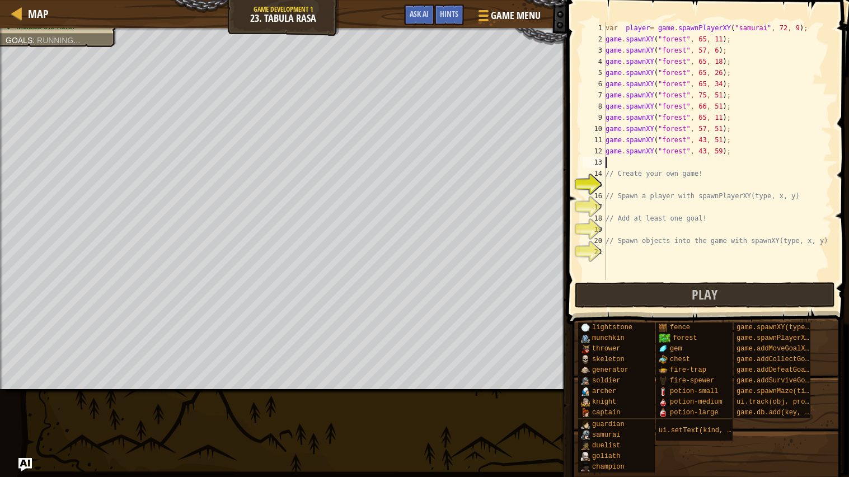
scroll to position [4, 0]
paste textarea "game.spawnXY("forest", 65, 11);"
type textarea "game.spawnXY("forest", 43, 65);"
click at [770, 166] on div "var player = game . spawnPlayerXY ( "samurai" , 72 , 9 ) ; game . spawnXY ( "fo…" at bounding box center [717, 162] width 229 height 280
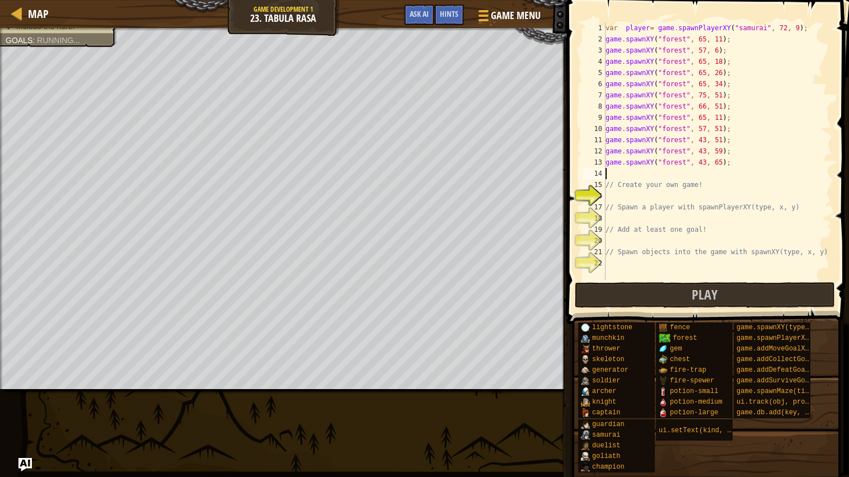
scroll to position [4, 0]
paste textarea "game.spawnXY("forest", 65, 11);"
type textarea "game.spawnXY("forest", 49, 33);"
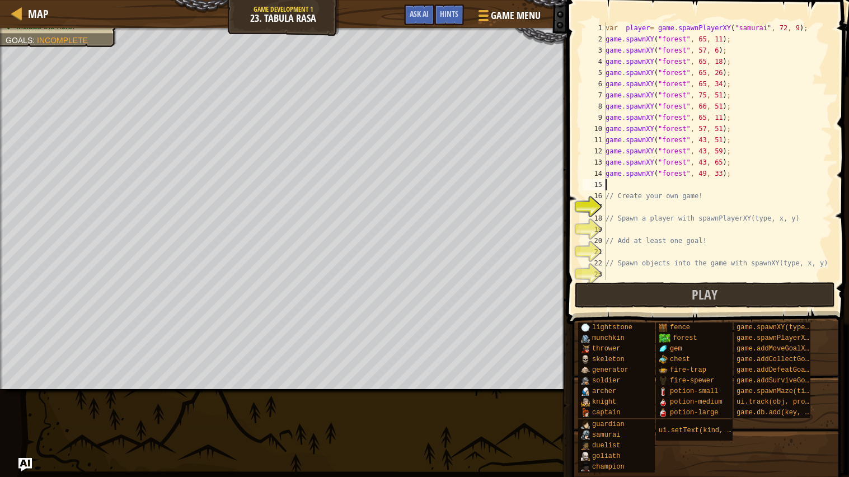
paste textarea "game.spawnXY("forest", 65, 11);"
type textarea "game.spawnXY("forest", 49, 24);"
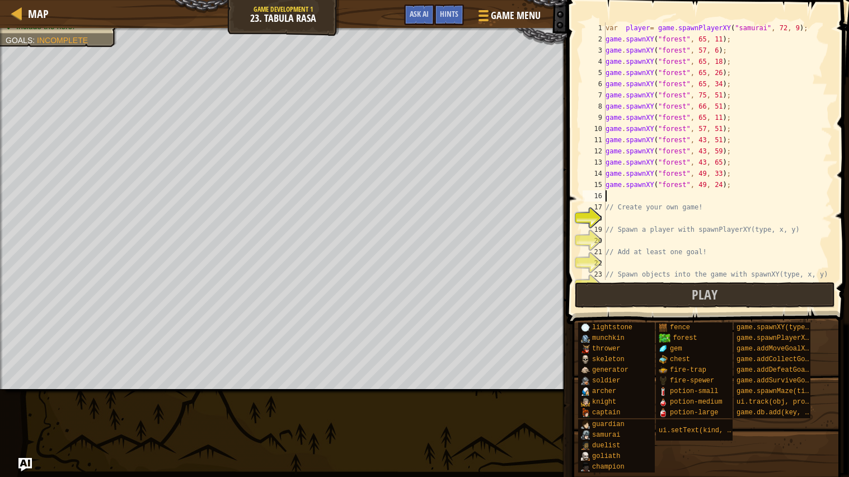
scroll to position [4, 0]
paste textarea "game.spawnXY("forest", 65, 11);"
type textarea "game.spawnXY("forest", 40, 24);"
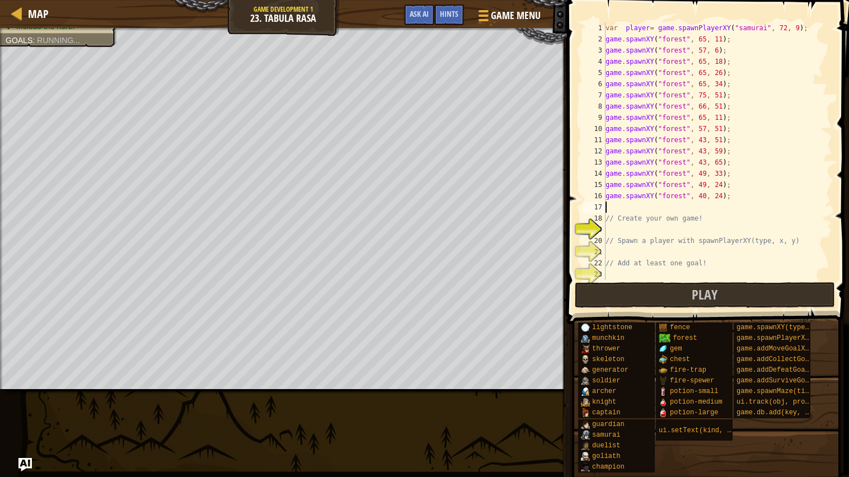
scroll to position [4, 0]
paste textarea "game.spawnXY("forest", 65, 11);"
type textarea "game.spawnXY("forest", 65, 11);"
type textarea "game.spawnXY("forest", 31, 24);"
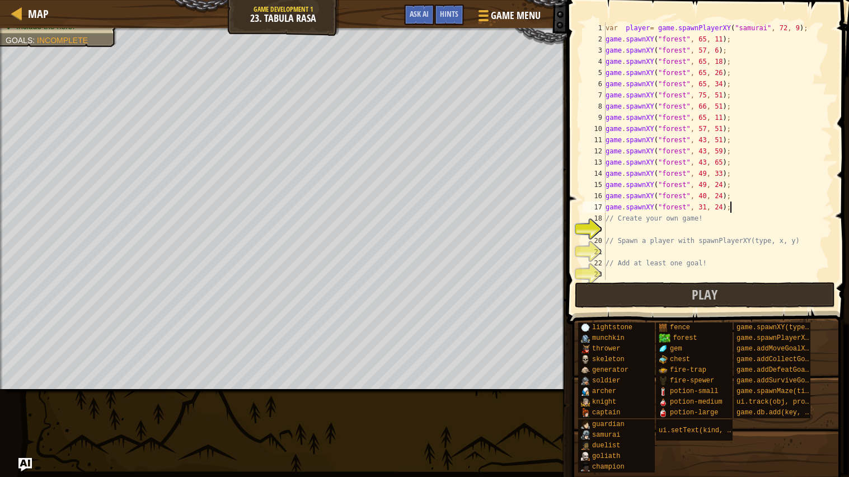
scroll to position [4, 0]
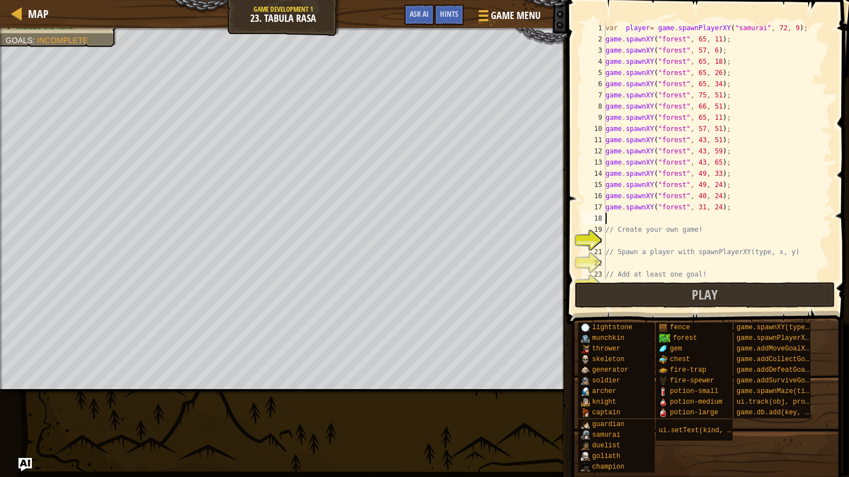
paste textarea "game.spawnXY("forest", 65, 11);"
type textarea "game.spawnXY("forest", 65, 11);"
type textarea "game.spawnXY("forest", 22, 24);"
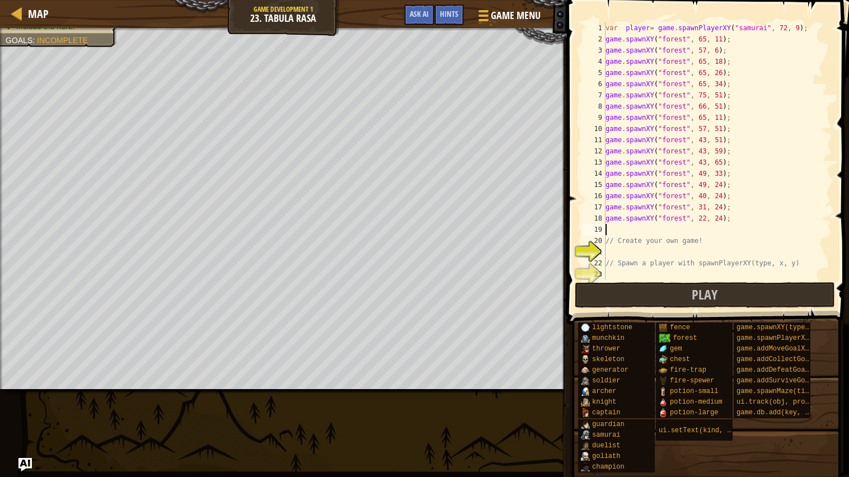
paste textarea "game.spawnXY("forest", 65, 11);"
type textarea "game.spawnXY("forest", 16, 24);"
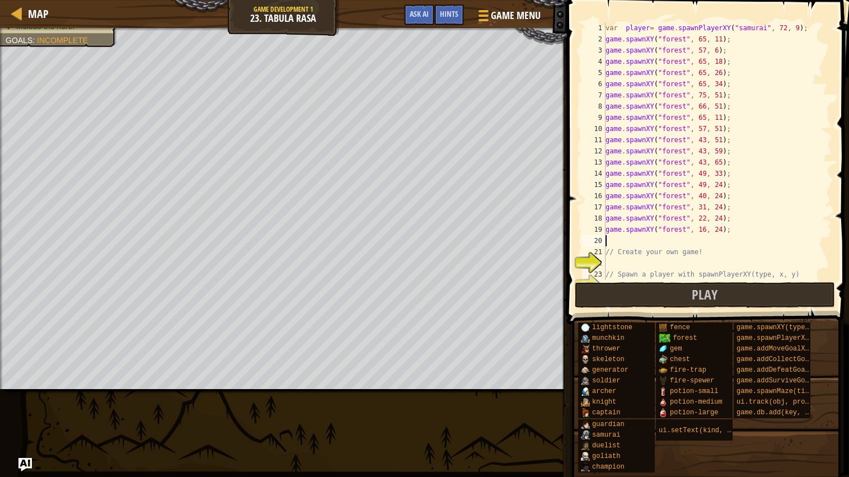
scroll to position [4, 0]
paste textarea "game.spawnXY("forest", 65, 11);"
type textarea "game.spawnXY("forest", 16, 32);"
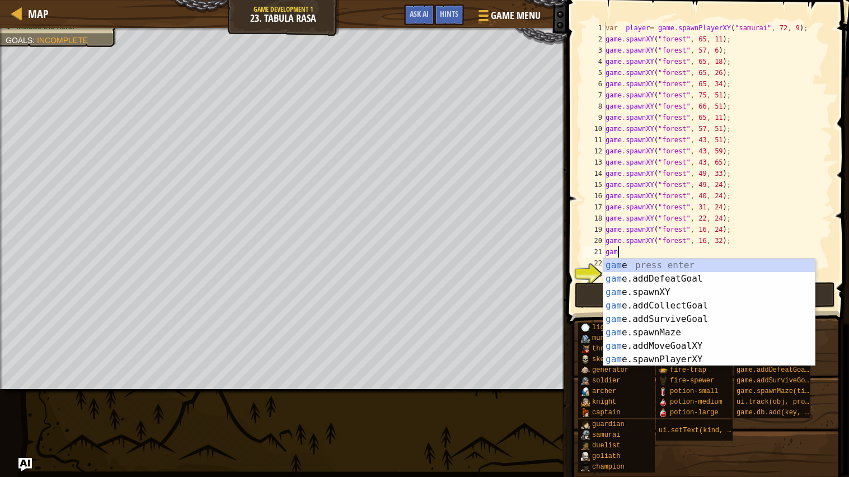
scroll to position [4, 0]
type textarea "g"
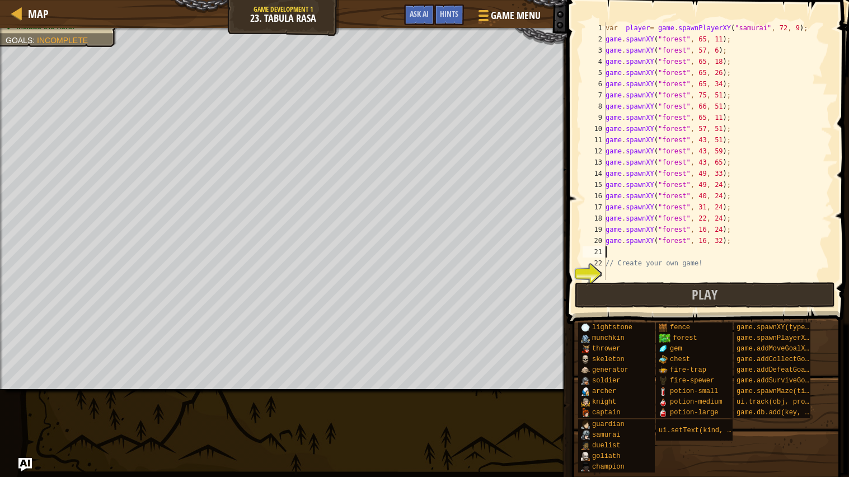
paste textarea "game.spawnXY("forest", 65, 11);"
type textarea "game.spawnXY("forest", 16, 40);"
paste textarea "game.spawnXY("forest", 65, 11);"
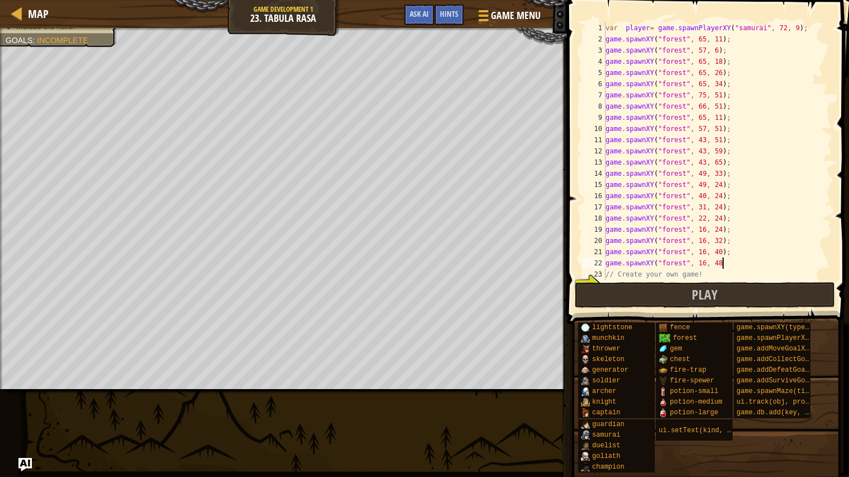
scroll to position [4, 9]
type textarea "game.spawnXY("forest", 16, 48);"
paste textarea "game.spawnXY("forest", 65, 11);"
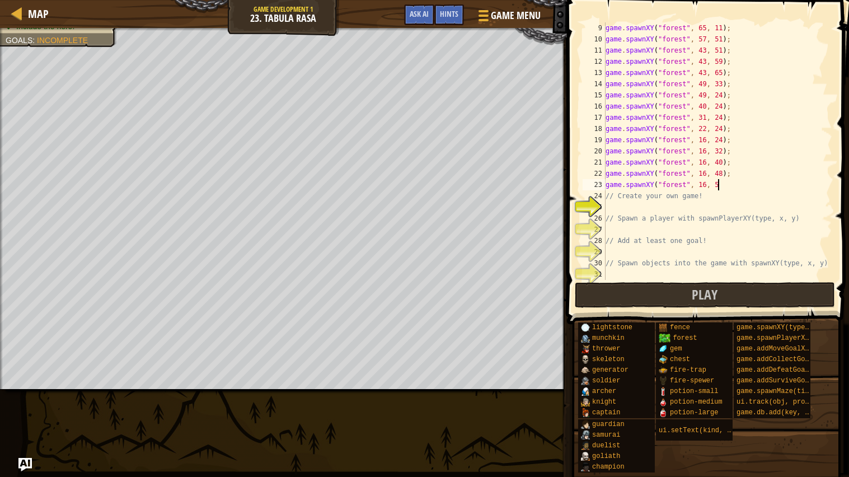
scroll to position [4, 9]
type textarea "game.spawnXY("forest", 16, 52"
type textarea "game.spawnXY("forest", 16, 50);"
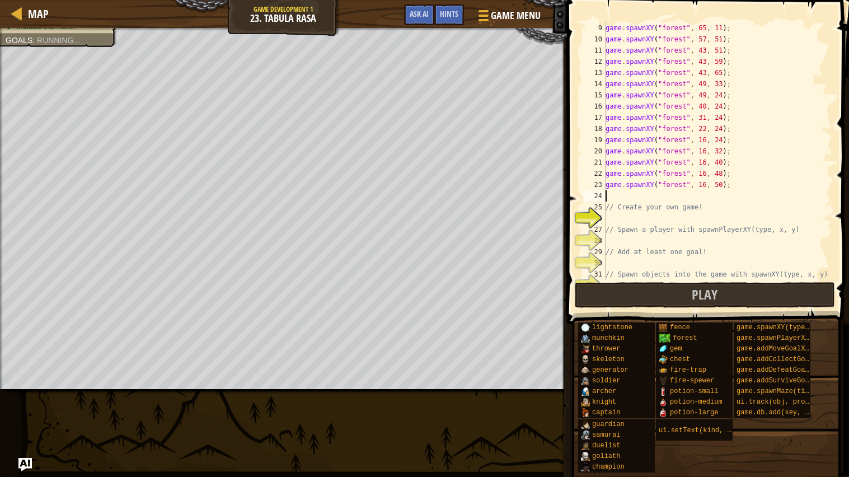
scroll to position [4, 0]
paste textarea "game.spawnXY("forest", 65, 11);"
type textarea "game.spawnXY("forest", 23, 50);"
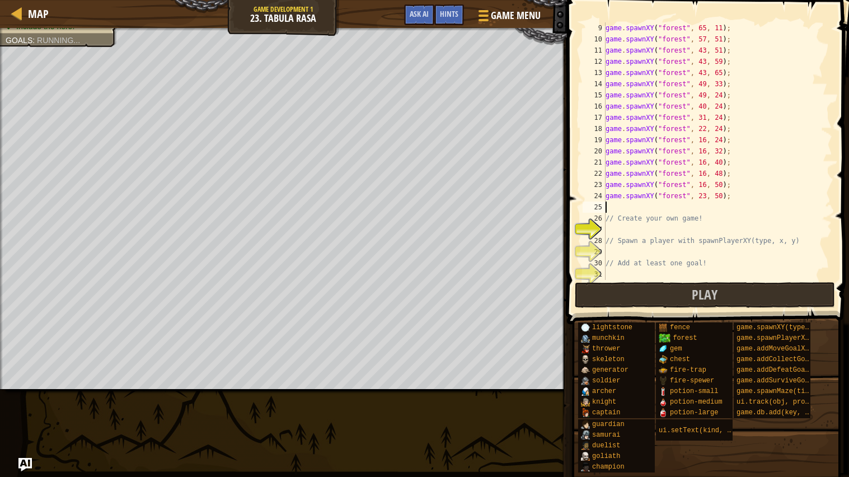
scroll to position [4, 0]
paste textarea "game.spawnXY("forest", 65, 11);"
type textarea "game.spawnXY("forest", 32, 50);"
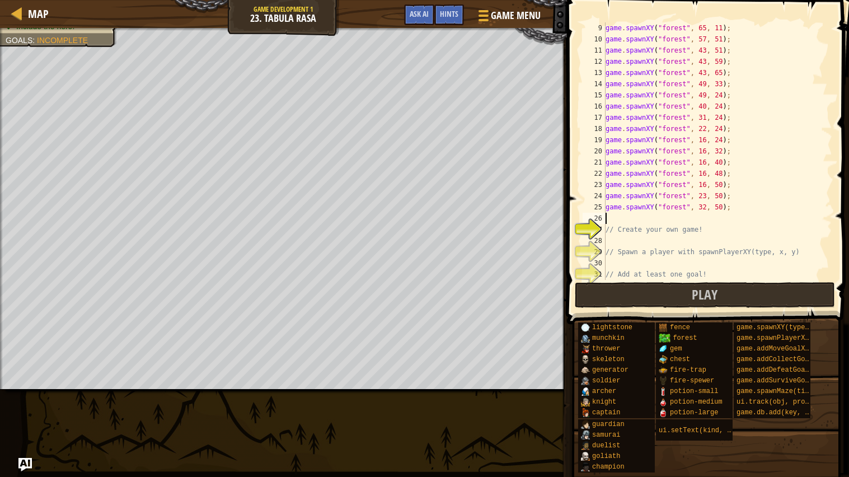
scroll to position [4, 0]
paste textarea "game.spawnXY("forest", 65, 11);"
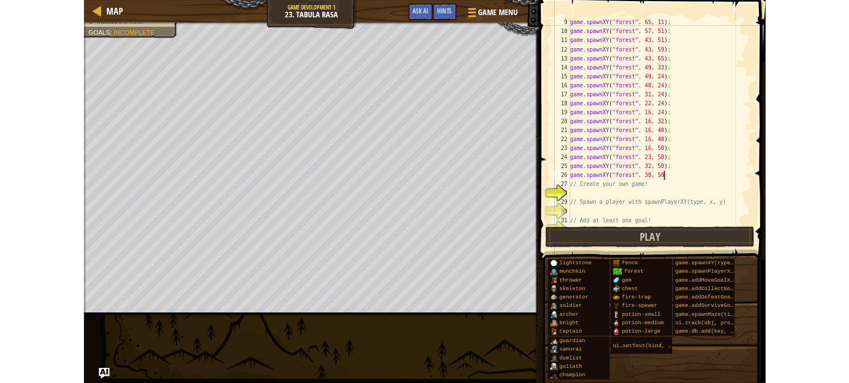
scroll to position [4, 9]
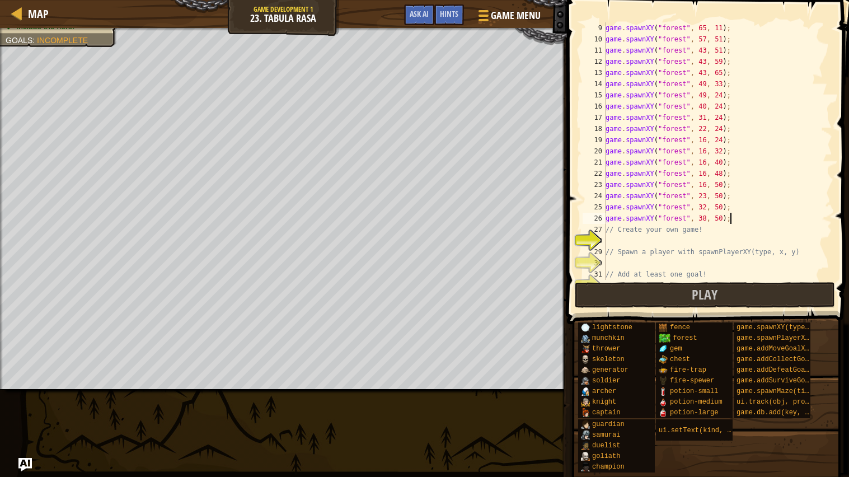
type textarea "game.spawnXY("forest", 38, 50);"
